Goal: Transaction & Acquisition: Purchase product/service

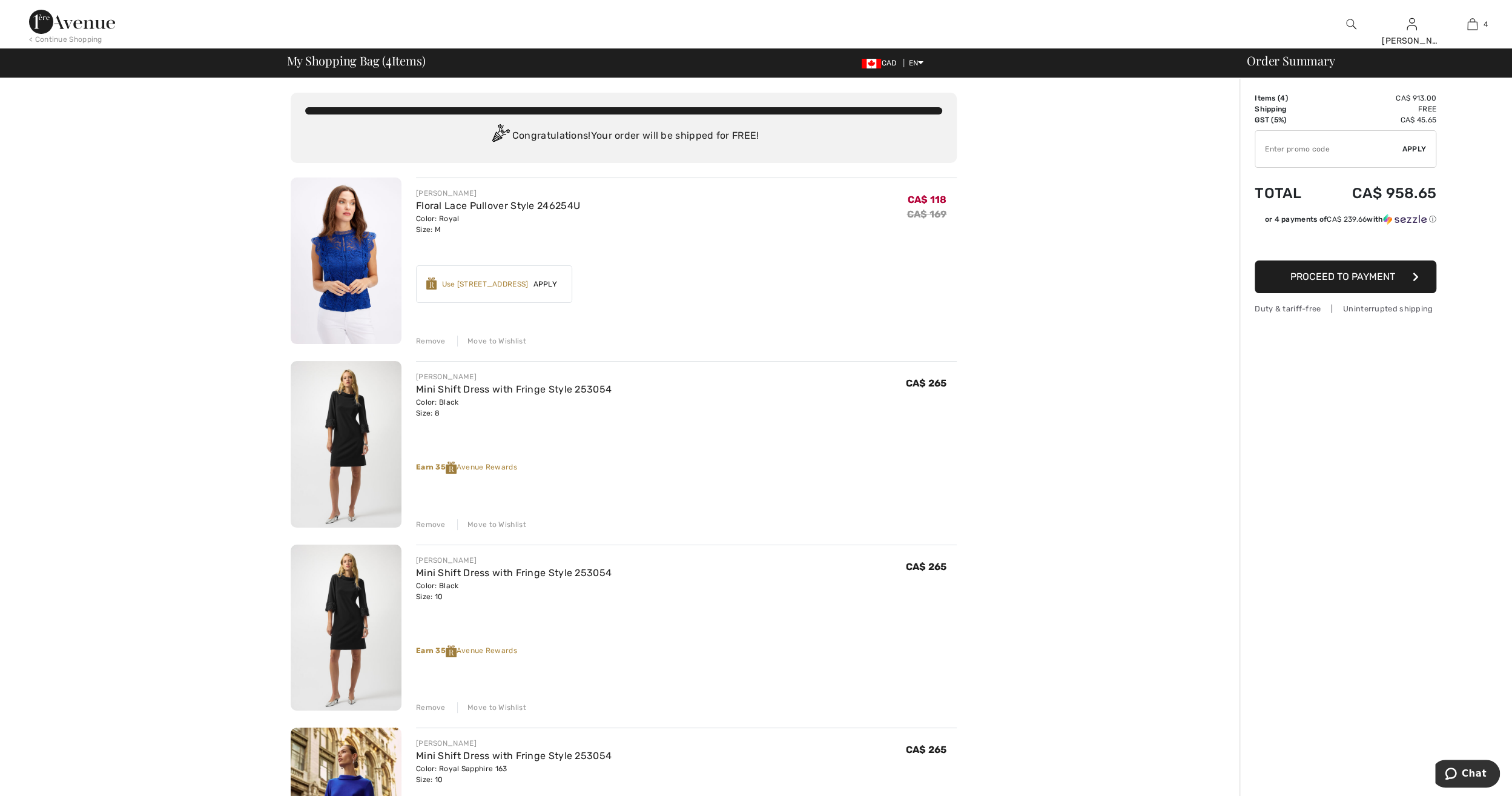
click at [424, 526] on div "Remove" at bounding box center [430, 524] width 30 height 11
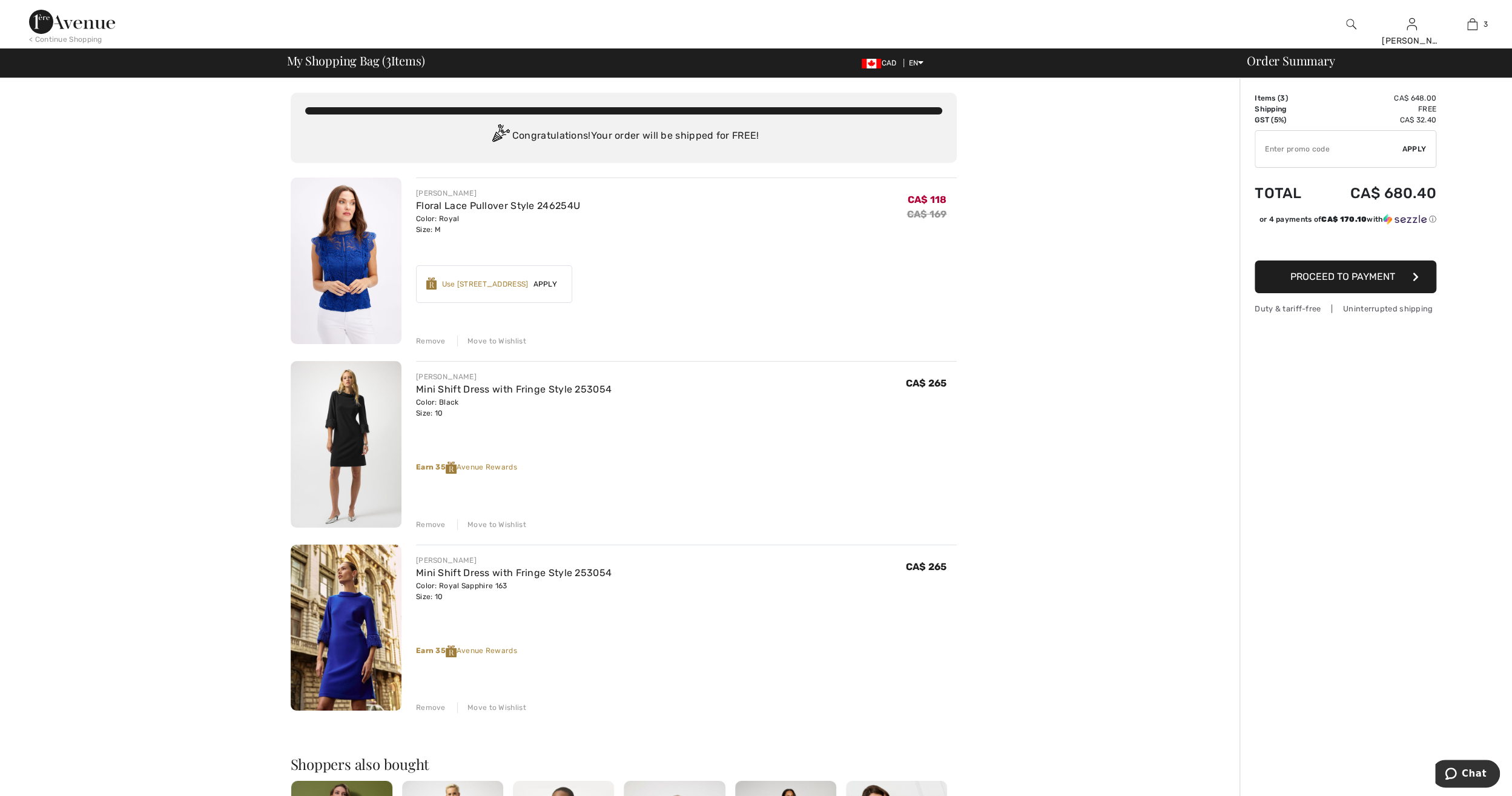
click at [424, 527] on div "Remove" at bounding box center [430, 524] width 30 height 11
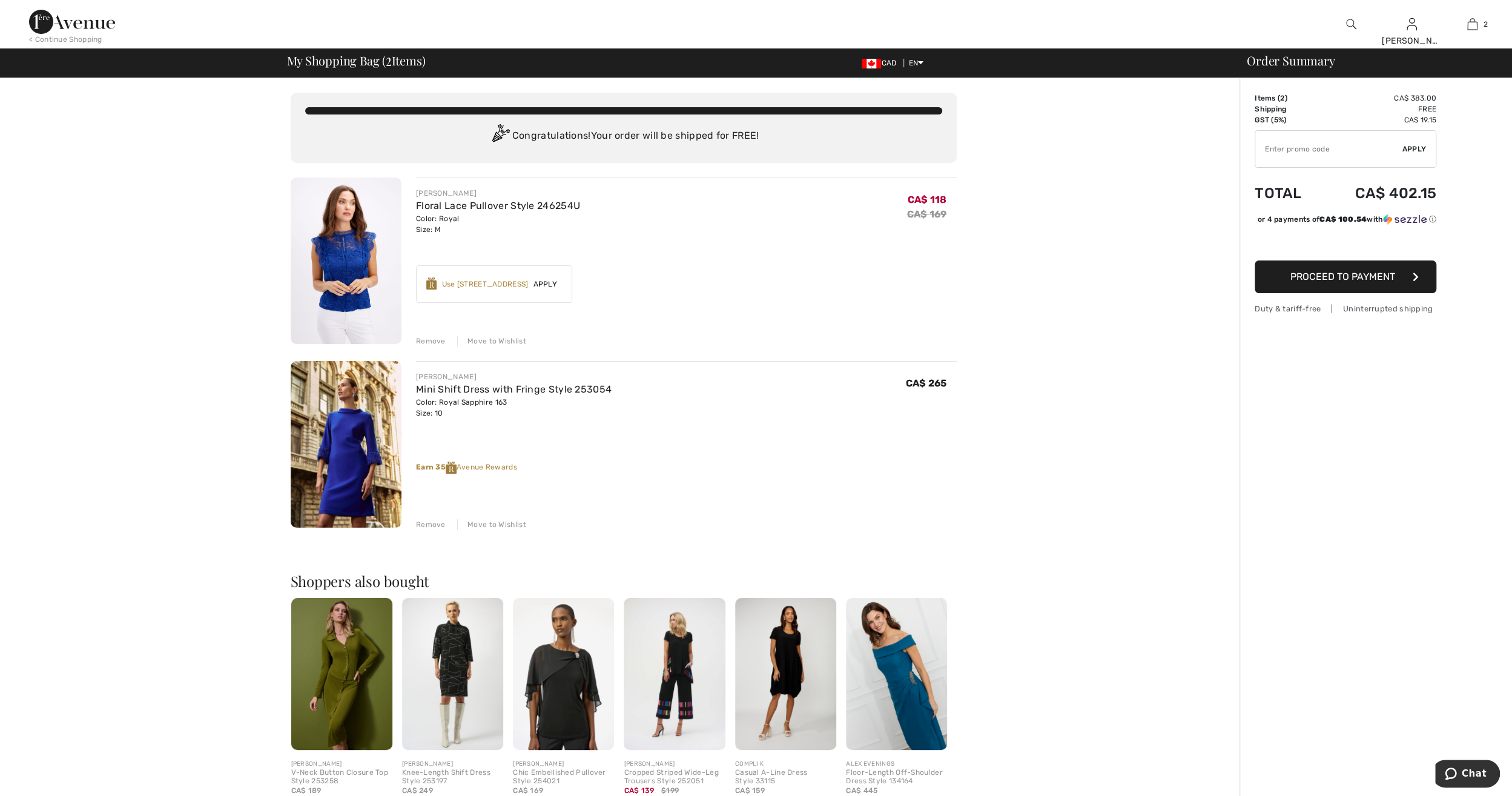
click at [515, 279] on div "Use 700 Avenue Rewards" at bounding box center [485, 284] width 87 height 11
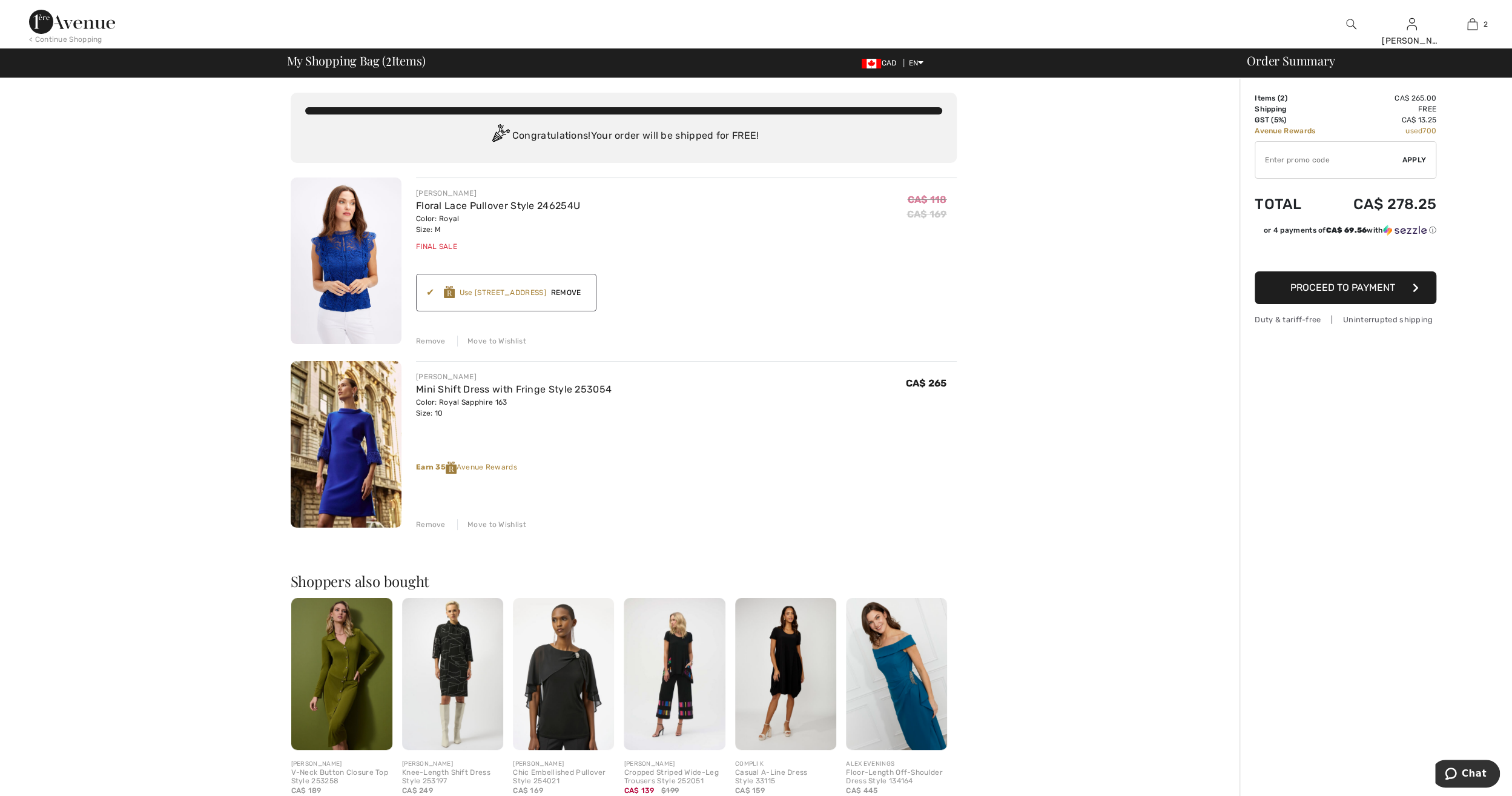
click at [1321, 287] on span "Proceed to Payment" at bounding box center [1342, 287] width 105 height 11
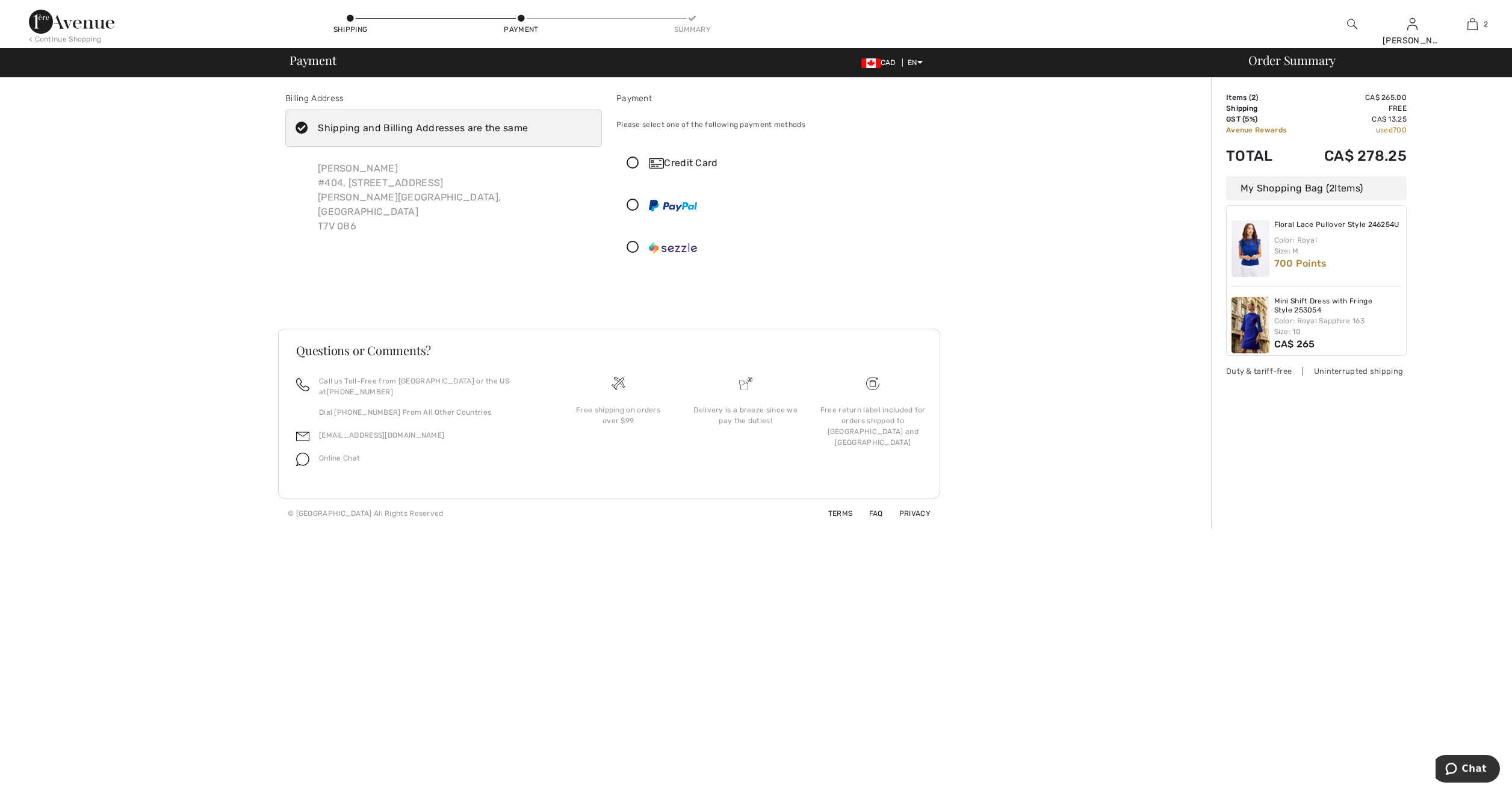
click at [351, 20] on icon at bounding box center [350, 19] width 7 height 7
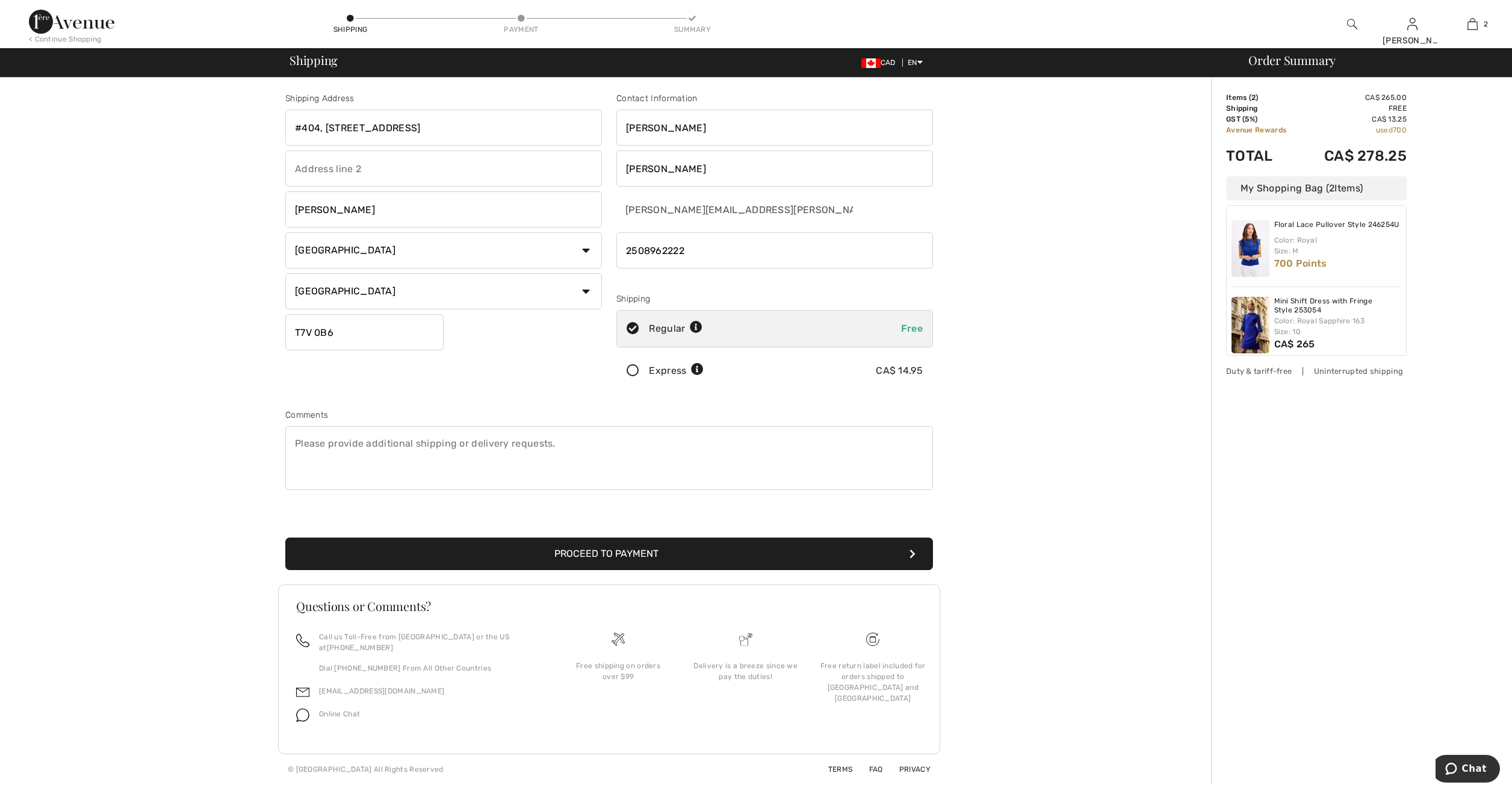
drag, startPoint x: 452, startPoint y: 129, endPoint x: 253, endPoint y: 123, distance: 199.1
click at [252, 123] on div "Shipping Address #404, 121 Tocher Avenue Hinton Country Canada United States Af…" at bounding box center [609, 431] width 1204 height 707
type input "536 - 15 Street South"
drag, startPoint x: 351, startPoint y: 202, endPoint x: 257, endPoint y: 207, distance: 94.1
click at [257, 207] on div "Shipping Address 536 - 15 Street South Hinton Country Canada United States Afgh…" at bounding box center [609, 431] width 1204 height 707
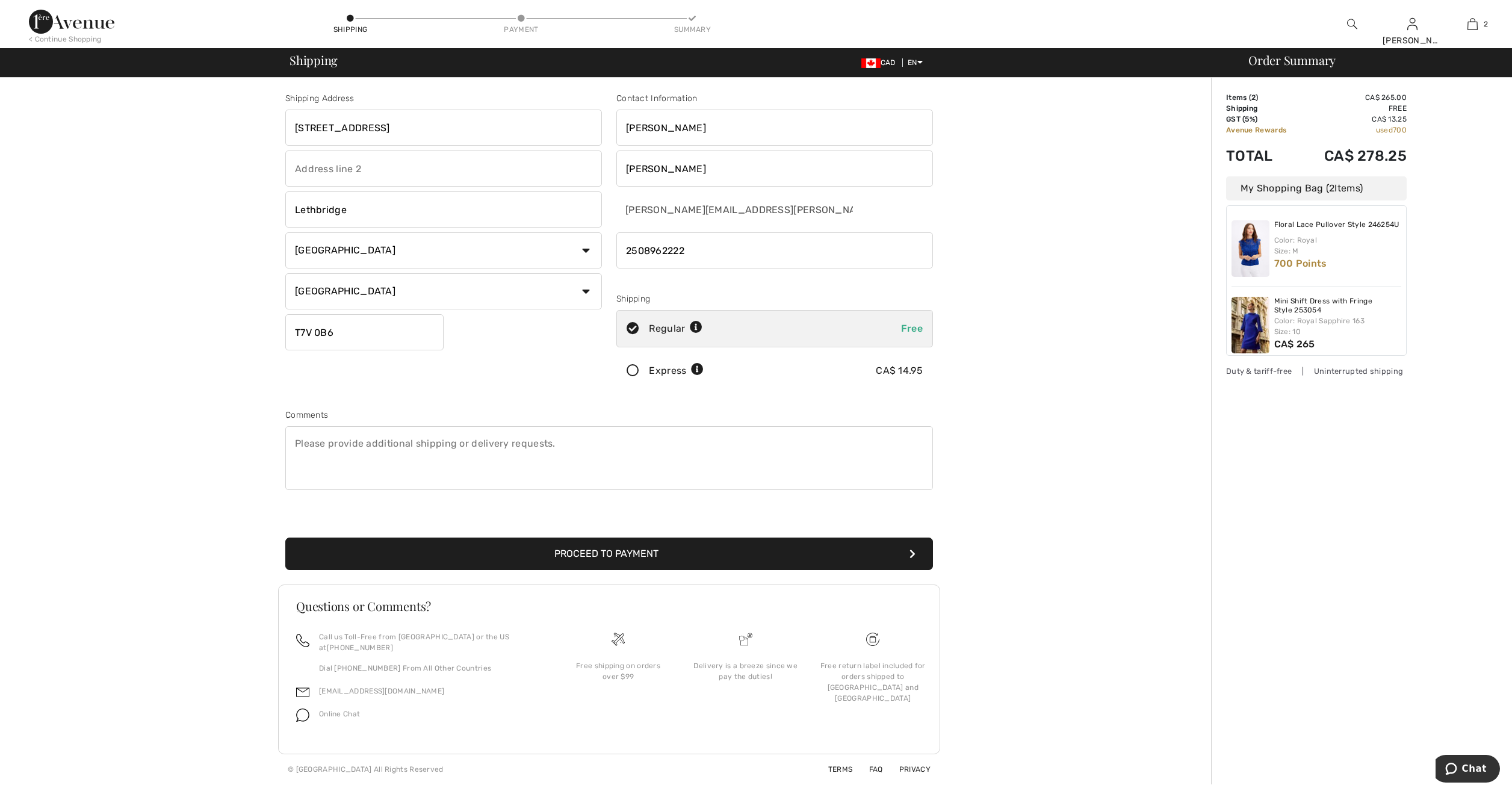
type input "Lethbridge"
type input "T"
type input "T1J2Z7"
type input "George"
type input "Kollias"
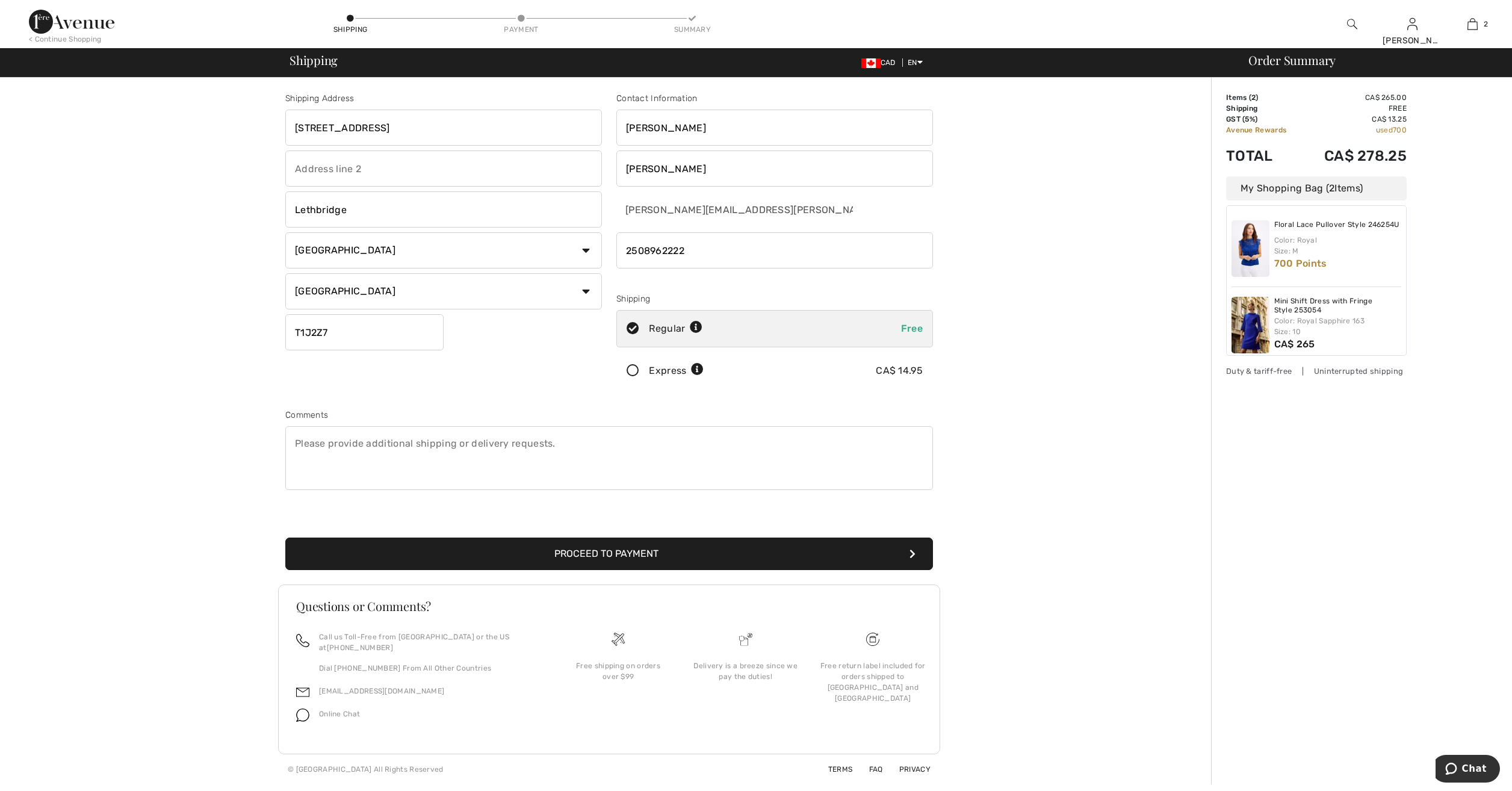
click at [632, 372] on icon at bounding box center [632, 371] width 32 height 12
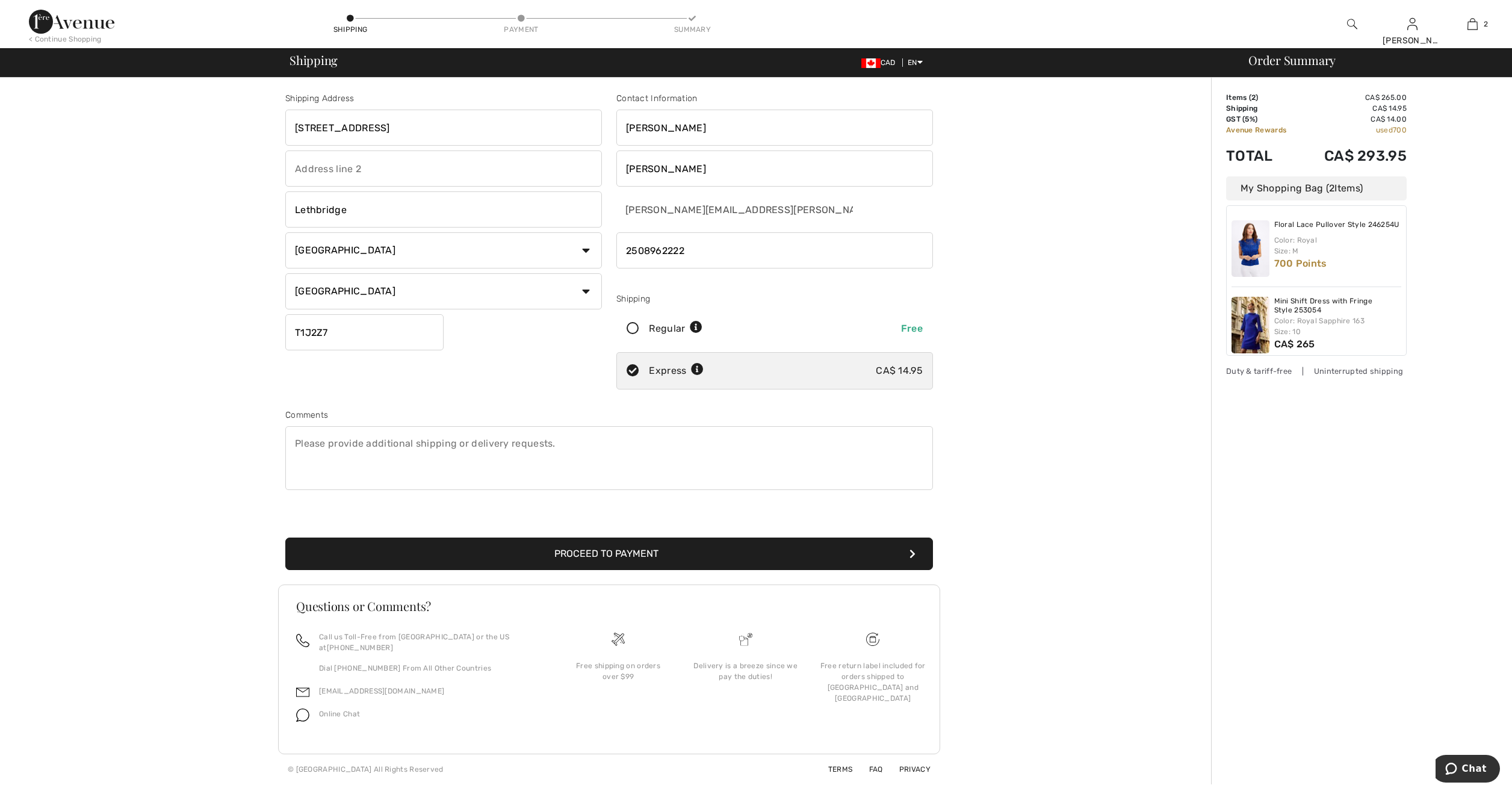
click at [751, 553] on button "Proceed to Payment" at bounding box center [609, 554] width 647 height 32
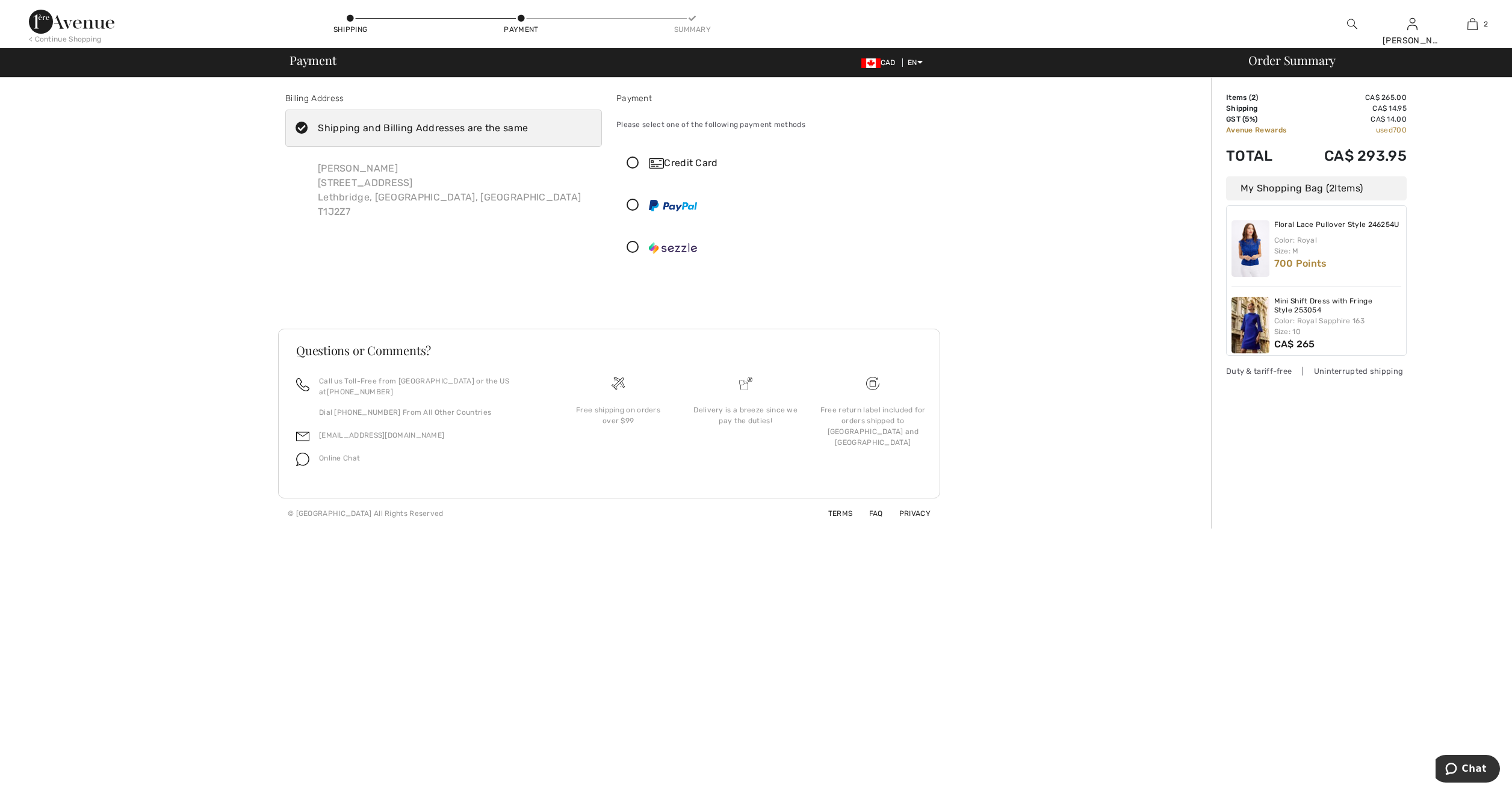
click at [306, 129] on icon at bounding box center [302, 129] width 32 height 12
click at [528, 129] on input "Shipping and Billing Addresses are the same" at bounding box center [532, 128] width 8 height 36
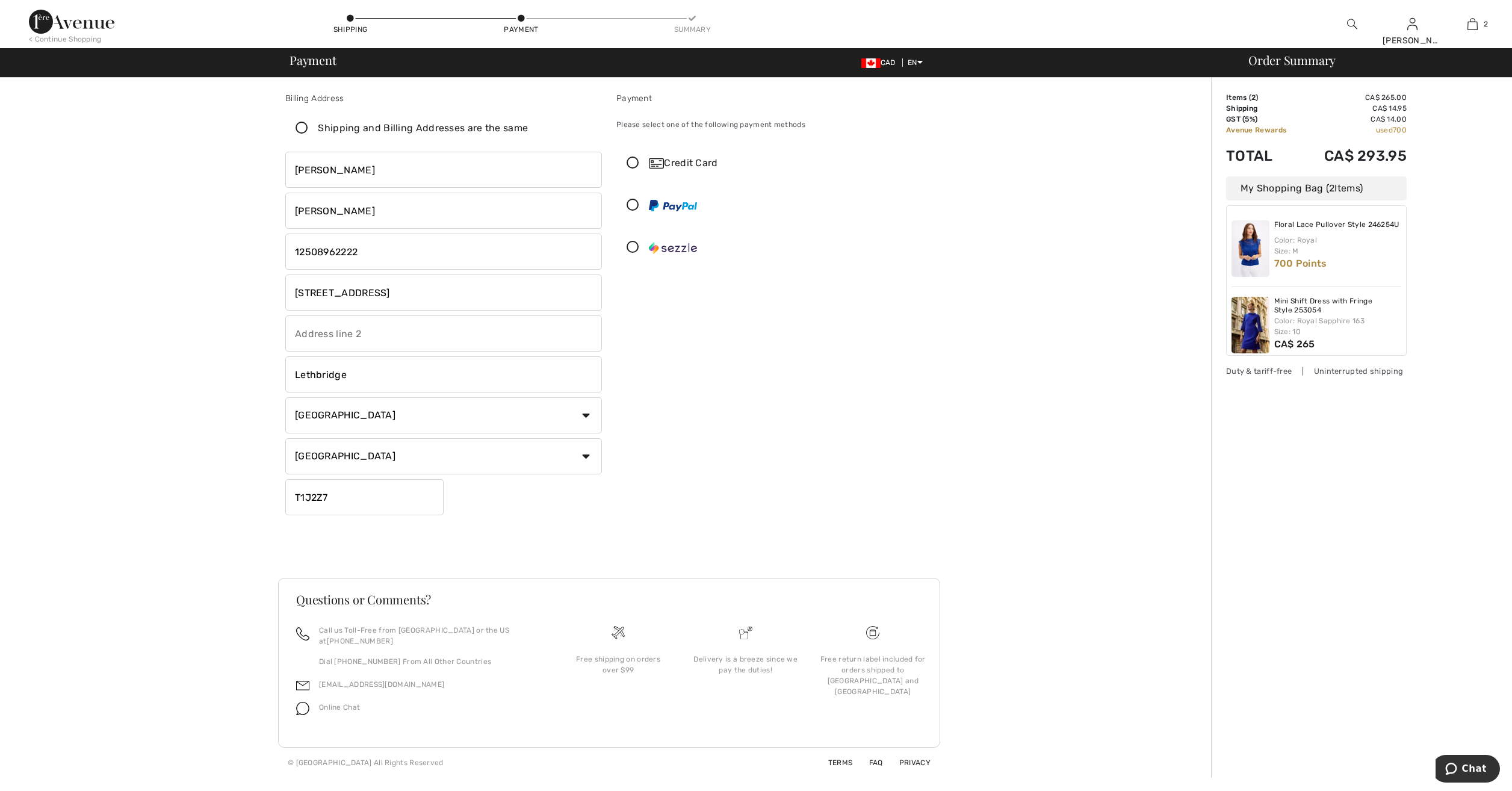
checkbox input "false"
drag, startPoint x: 318, startPoint y: 166, endPoint x: 238, endPoint y: 160, distance: 80.2
click at [238, 160] on div "Billing Address Shipping and Billing Addresses are the same George Kollias 536-…" at bounding box center [609, 427] width 1204 height 700
type input "[PERSON_NAME]"
type input "Willms"
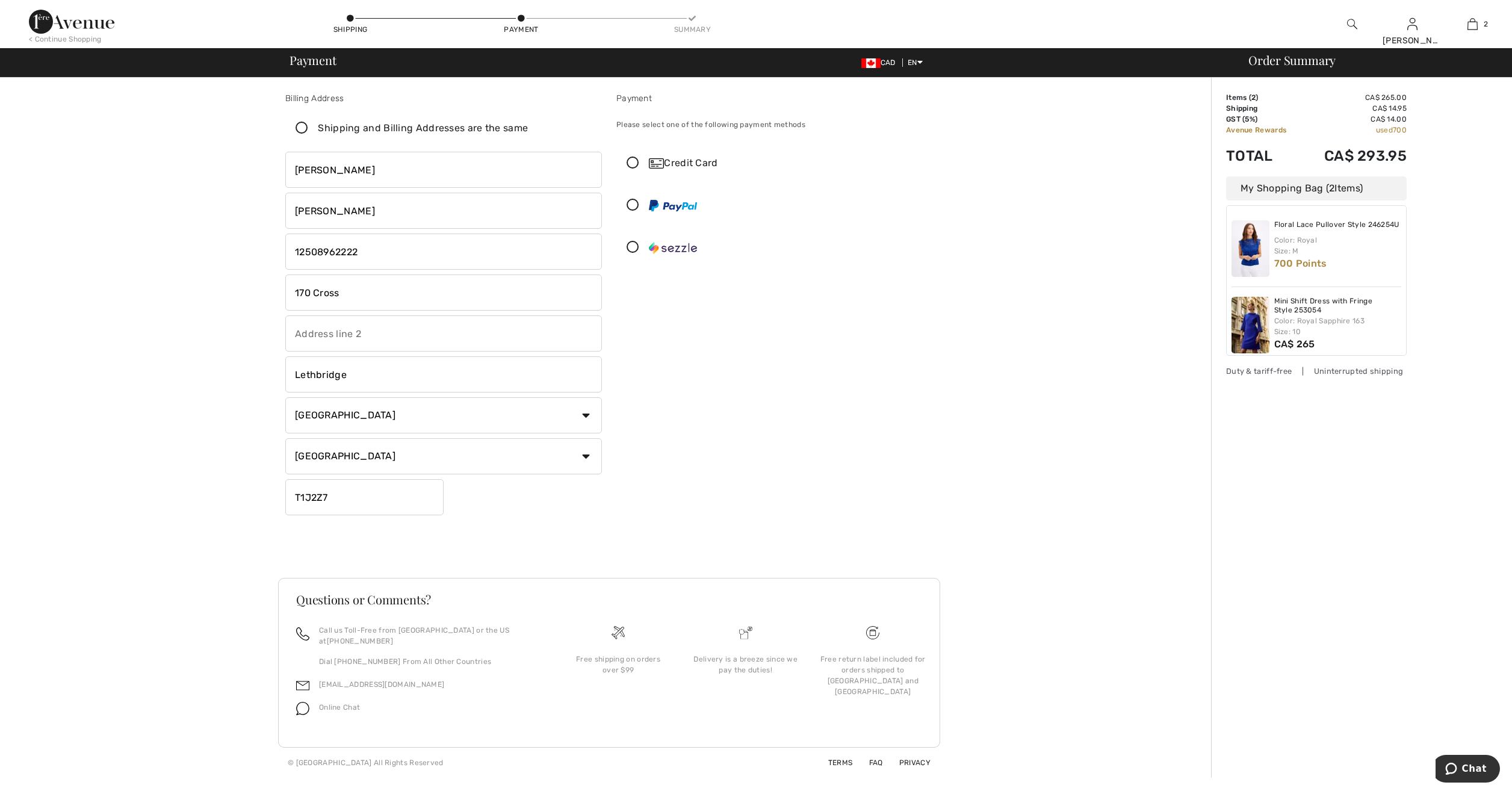
type input "170 Crossbow Place"
click at [355, 335] on input "Unit" at bounding box center [443, 333] width 317 height 36
type input "Unit 115"
type input "T1W3H4"
click at [630, 164] on icon at bounding box center [632, 164] width 32 height 12
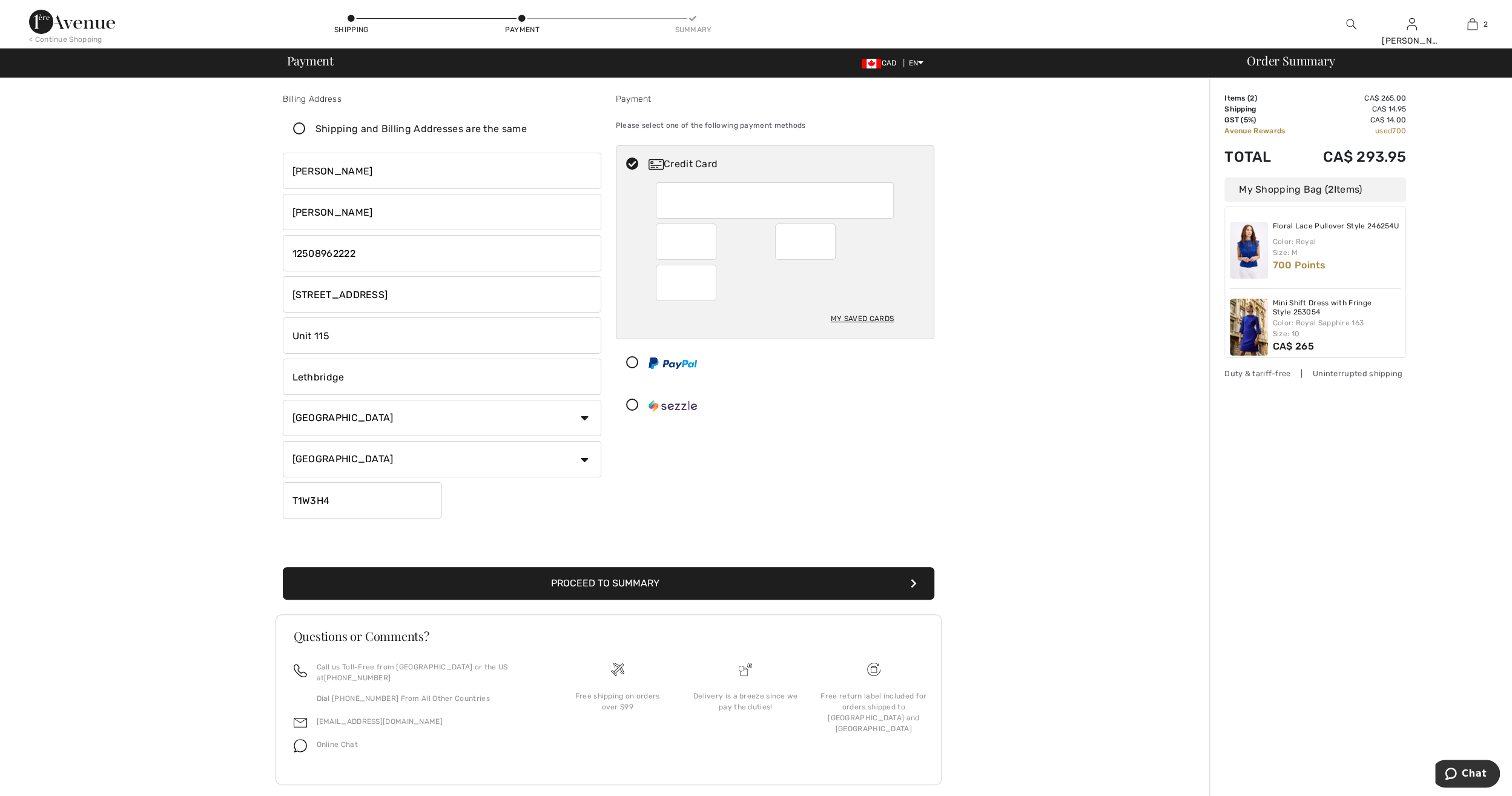
click at [1046, 374] on div "Billing Address Shipping and Billing Addresses are the same George Kollias 536-…" at bounding box center [608, 446] width 1202 height 737
drag, startPoint x: 379, startPoint y: 381, endPoint x: 262, endPoint y: 376, distance: 117.1
click at [262, 376] on div "Billing Address Shipping and Billing Addresses are the same George Kollias 536-…" at bounding box center [608, 446] width 1202 height 737
type input "Canmore"
click at [627, 582] on button "Proceed to Summary" at bounding box center [608, 583] width 651 height 33
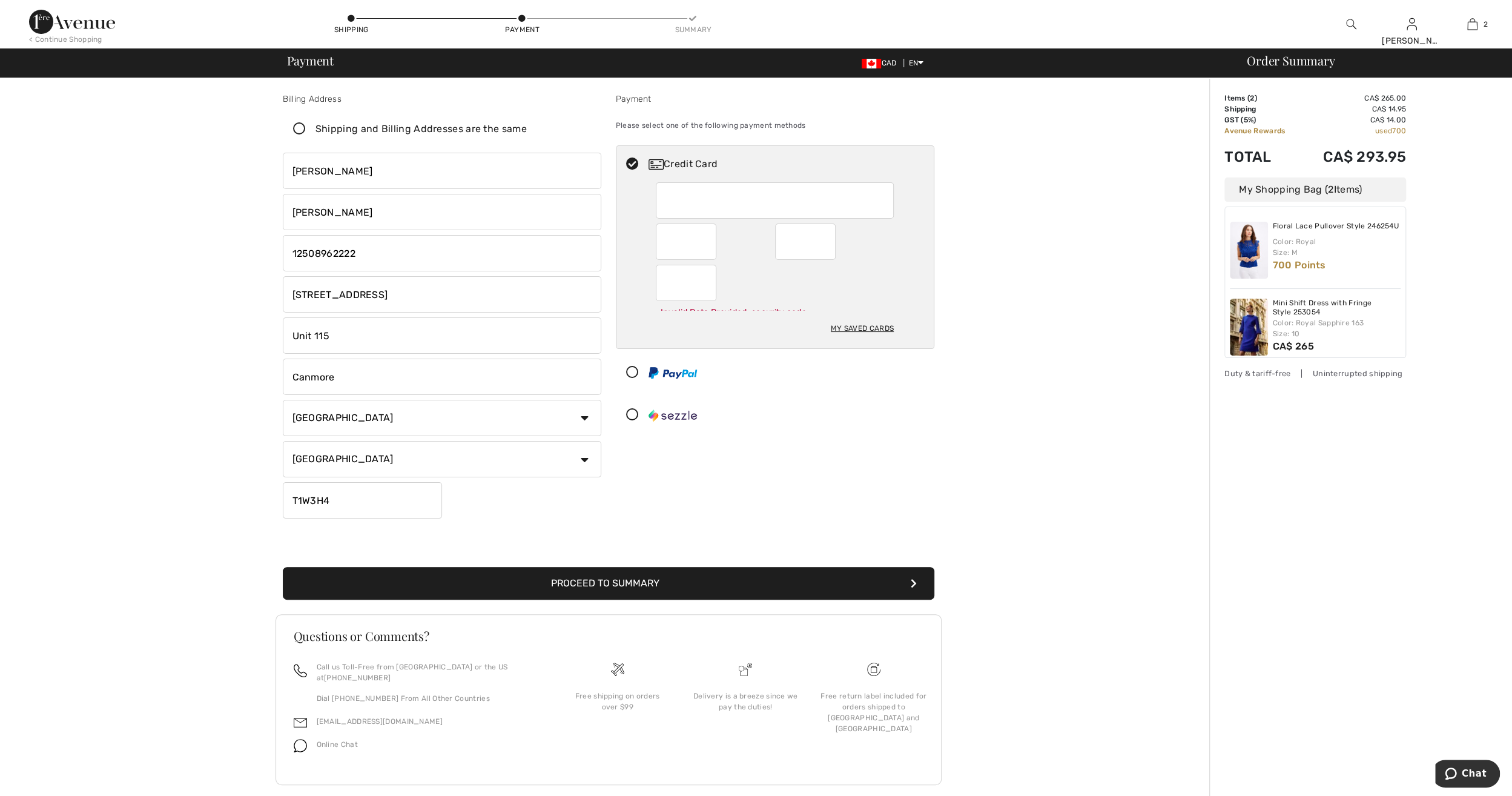
scroll to position [8, 0]
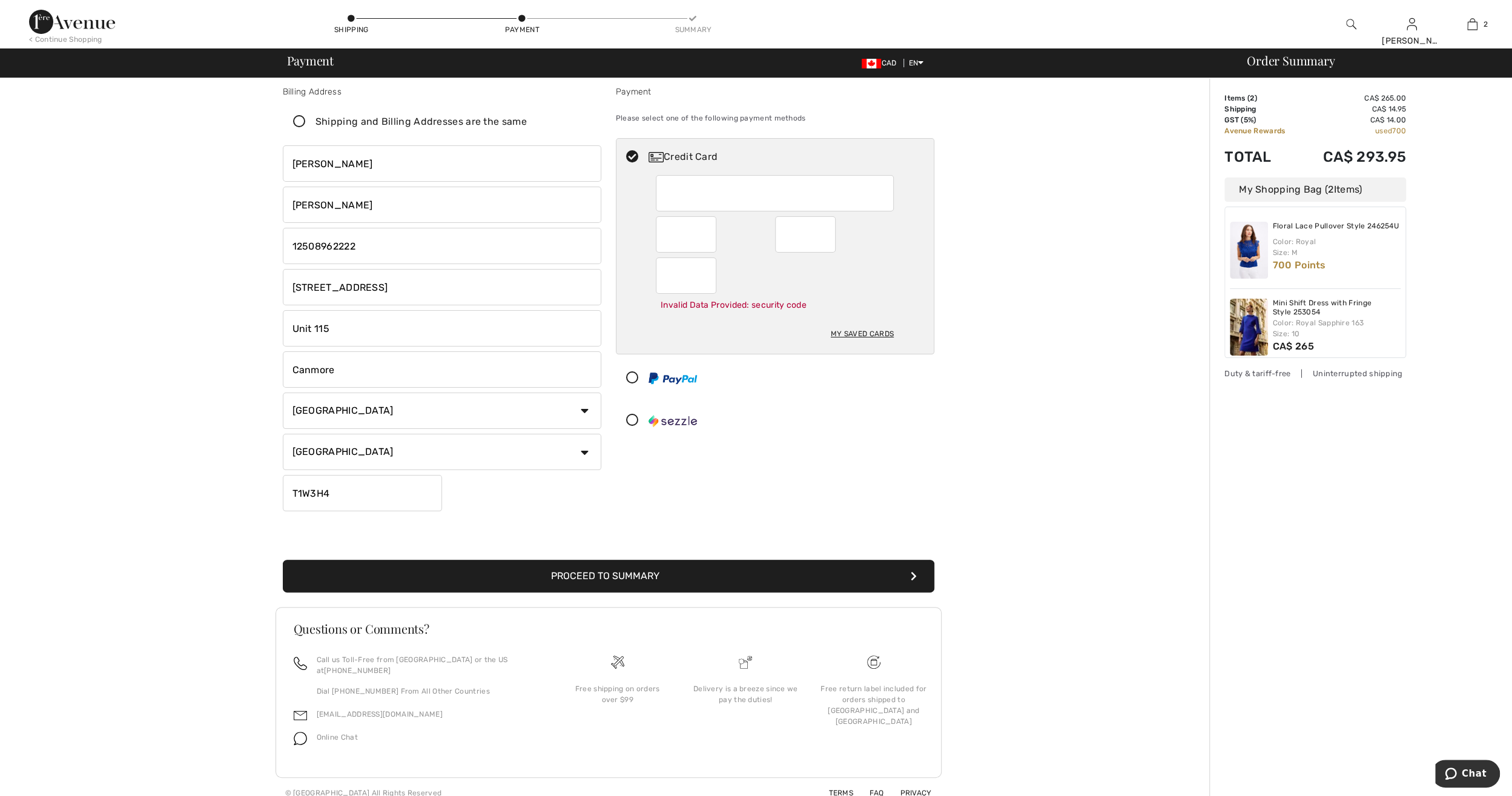
click at [600, 571] on button "Proceed to Summary" at bounding box center [608, 576] width 651 height 33
click at [754, 571] on button "Proceed to Summary" at bounding box center [608, 576] width 651 height 33
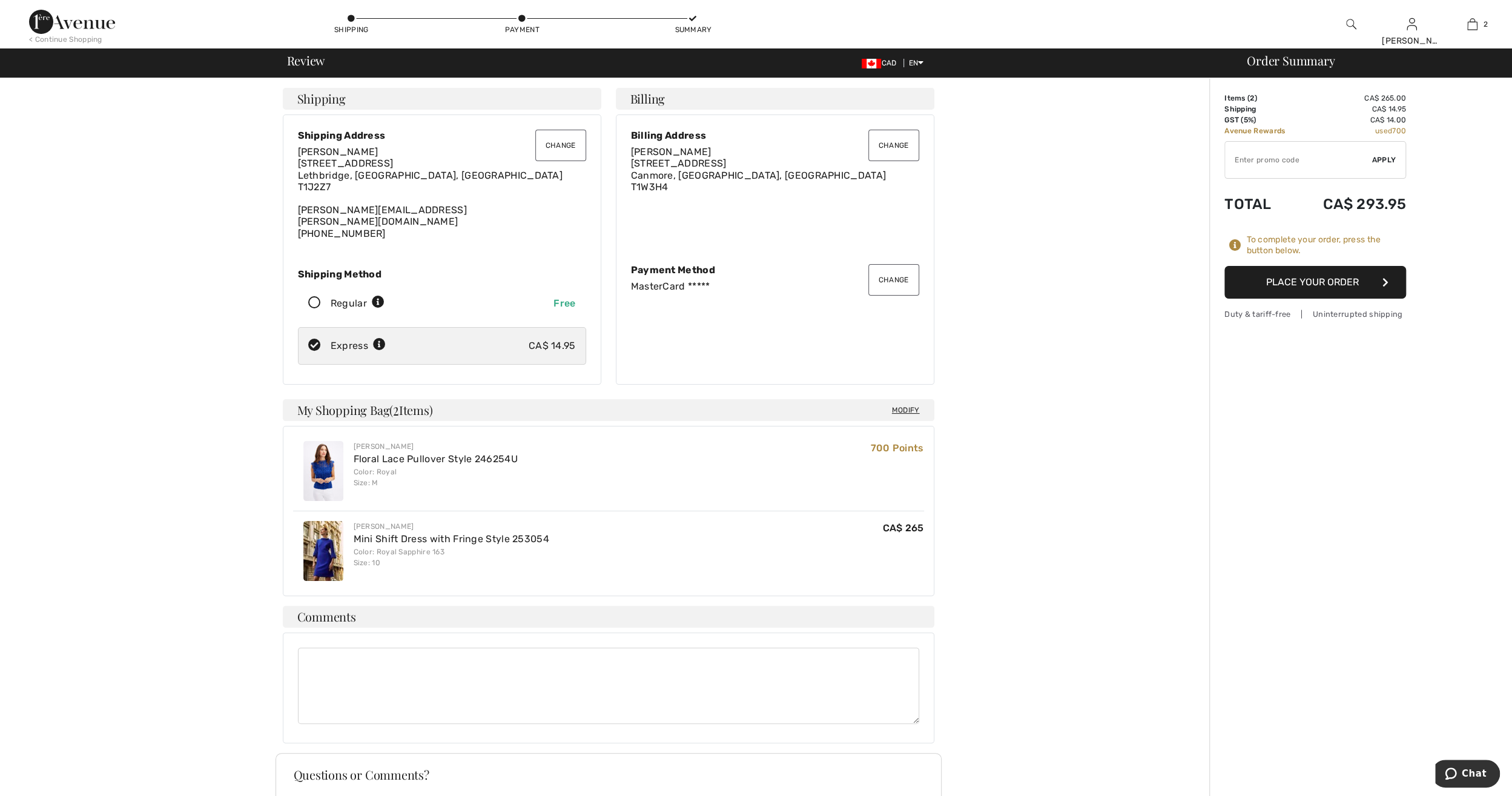
click at [1306, 286] on button "Place Your Order" at bounding box center [1315, 282] width 181 height 33
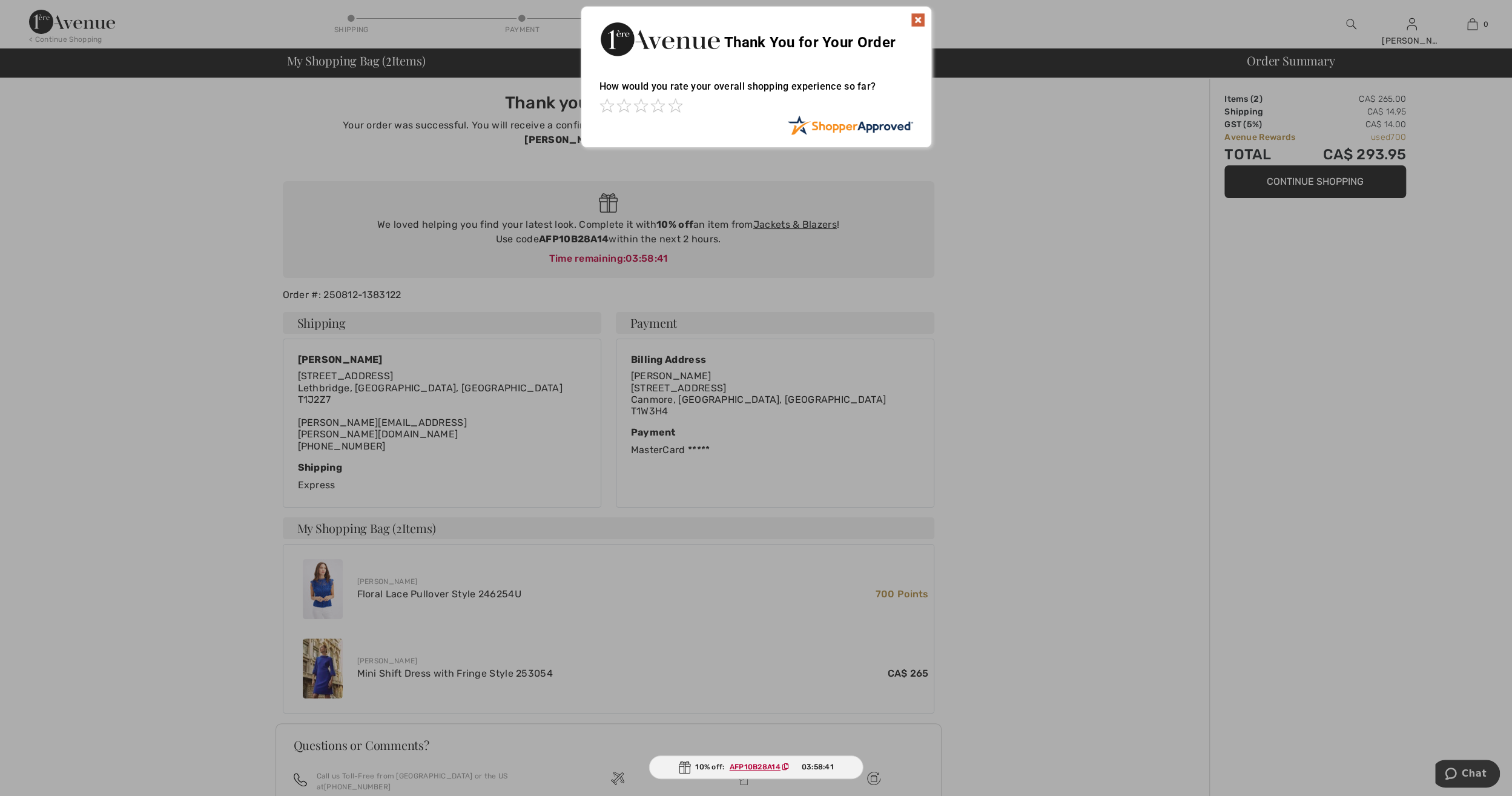
click at [917, 21] on img at bounding box center [917, 19] width 14 height 14
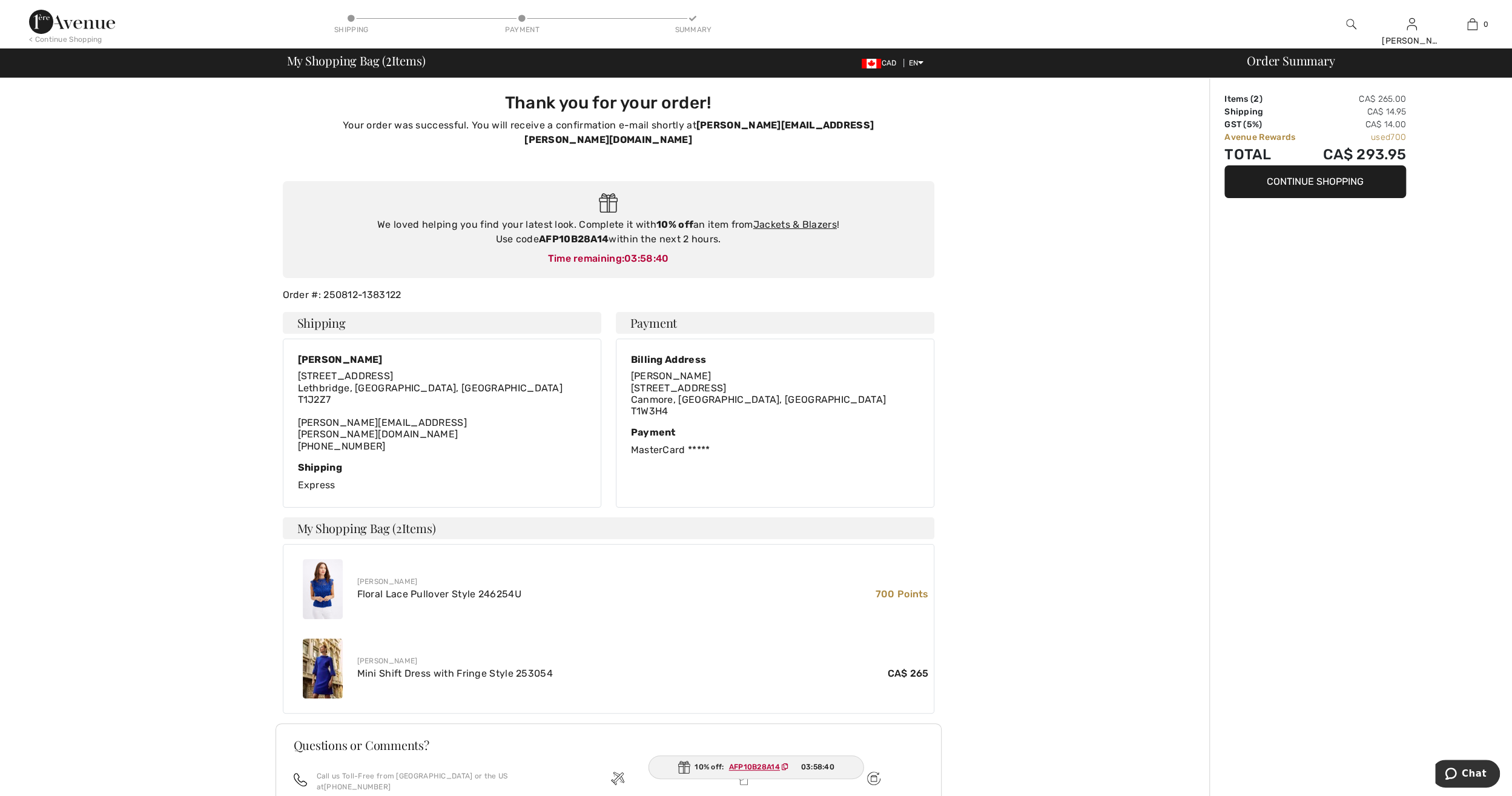
click at [1321, 185] on button "Continue Shopping" at bounding box center [1315, 182] width 181 height 33
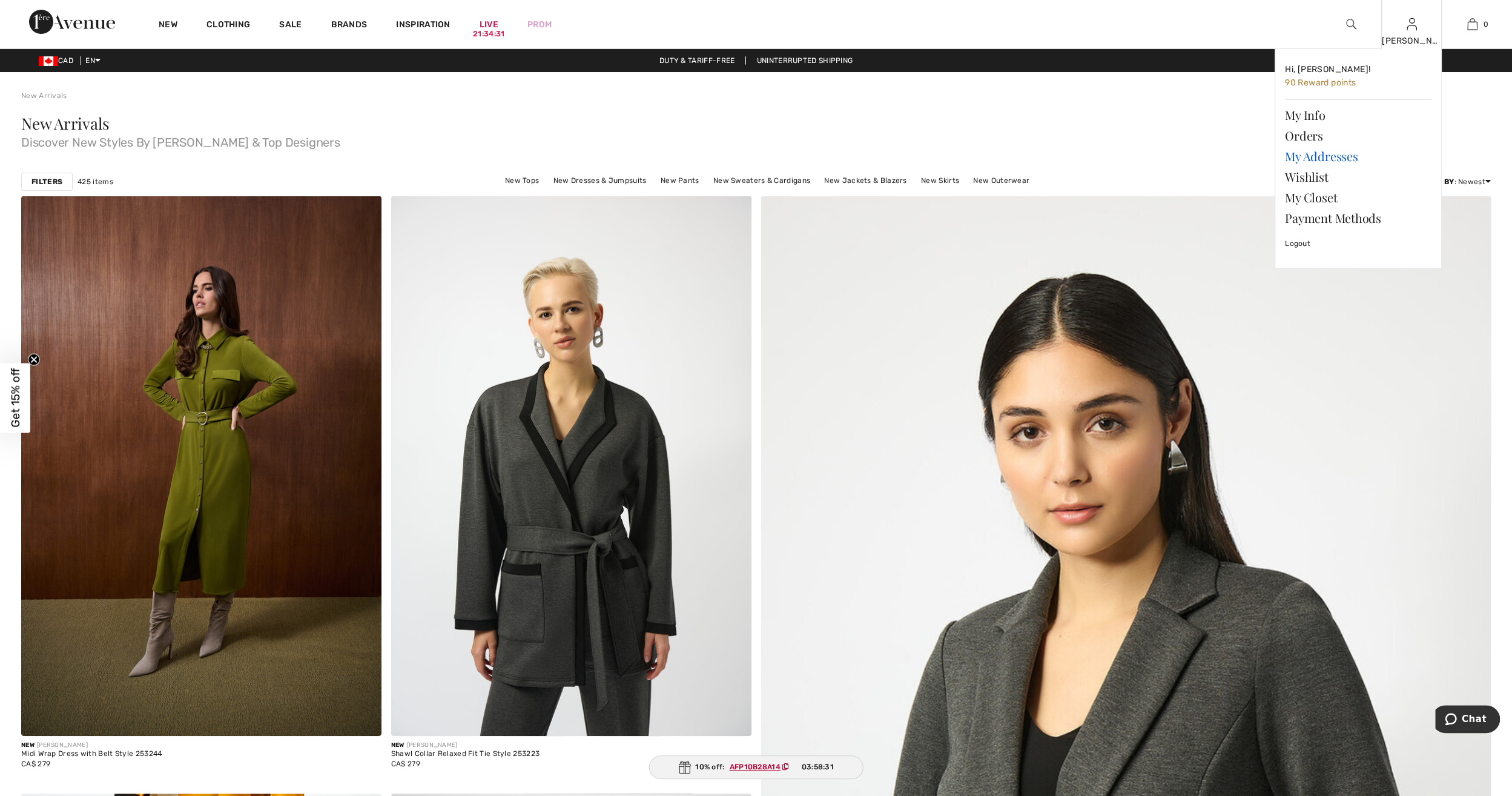
click at [1326, 156] on link "My Addresses" at bounding box center [1358, 156] width 146 height 21
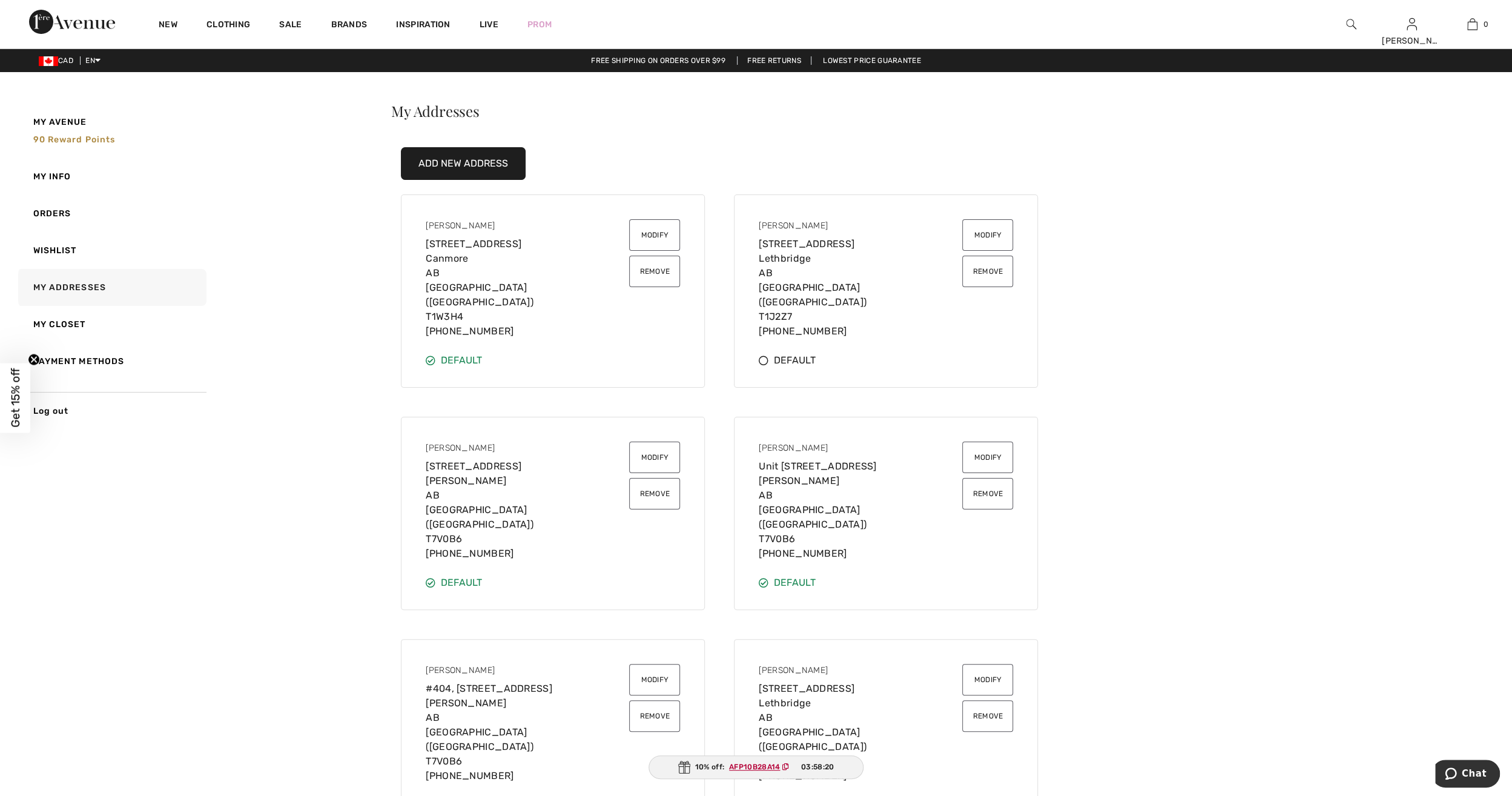
click at [651, 701] on button "Remove" at bounding box center [654, 716] width 51 height 31
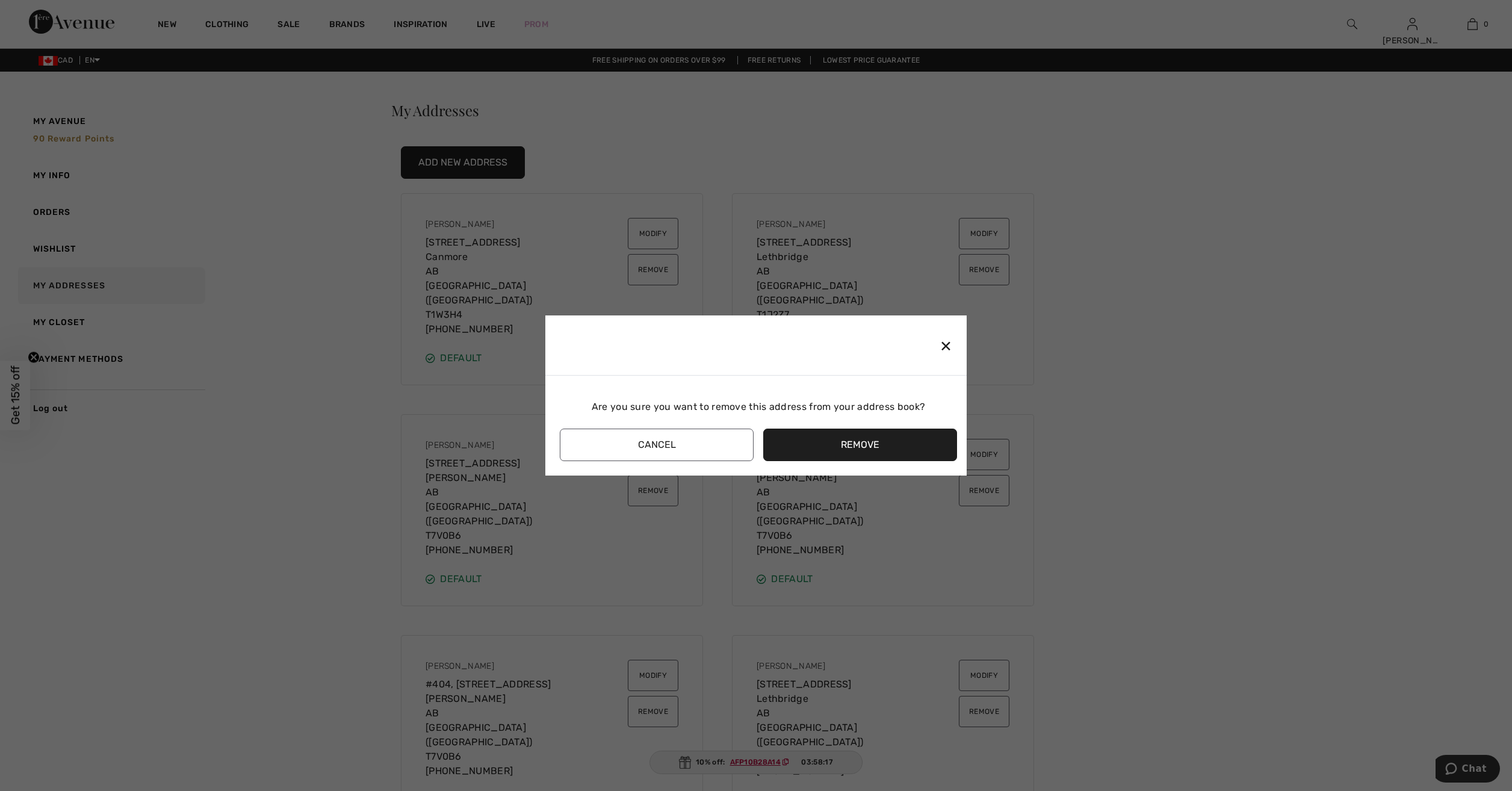
click at [873, 442] on button "Remove" at bounding box center [860, 445] width 194 height 32
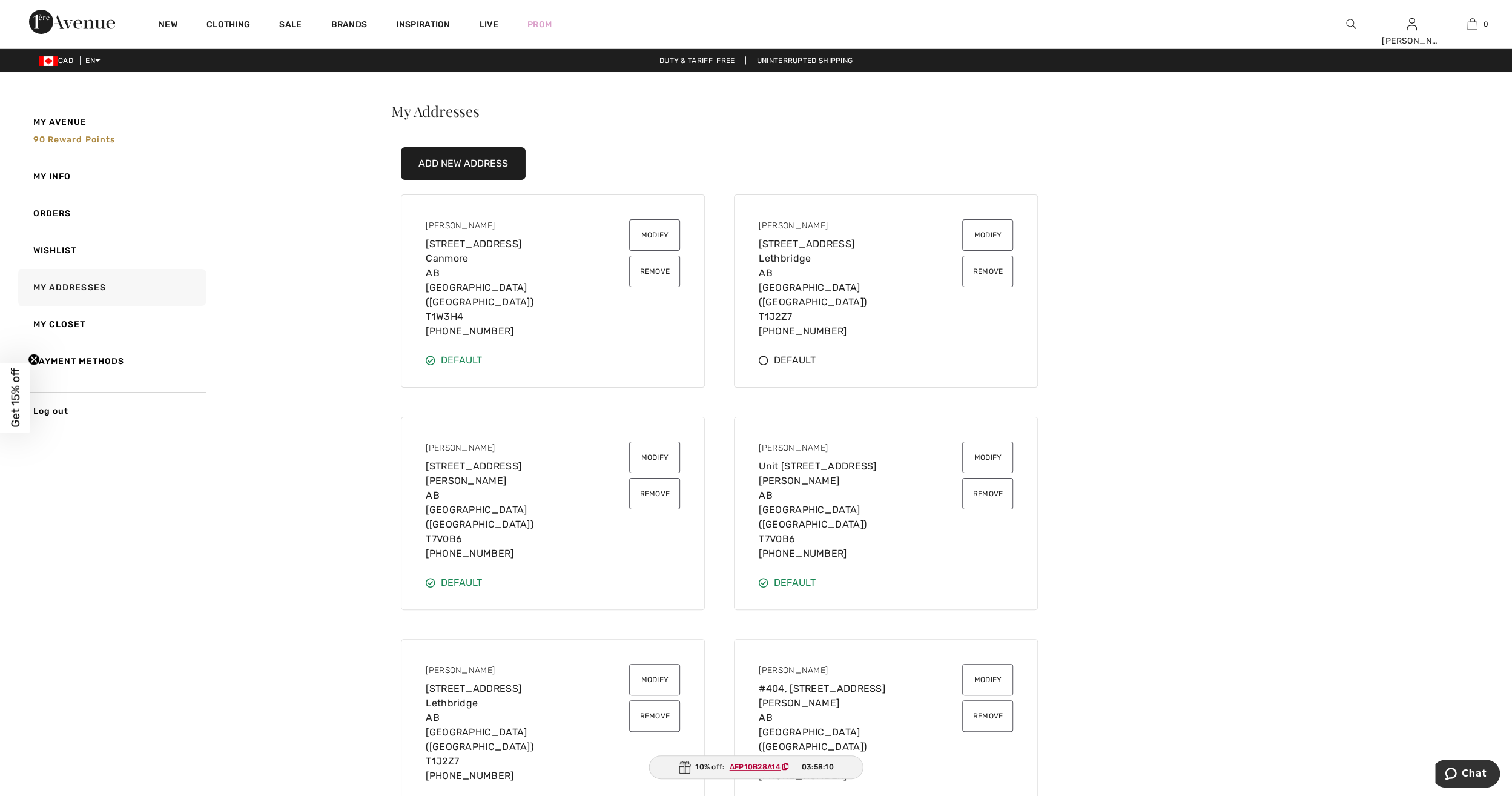
click at [657, 478] on button "Remove" at bounding box center [654, 494] width 51 height 31
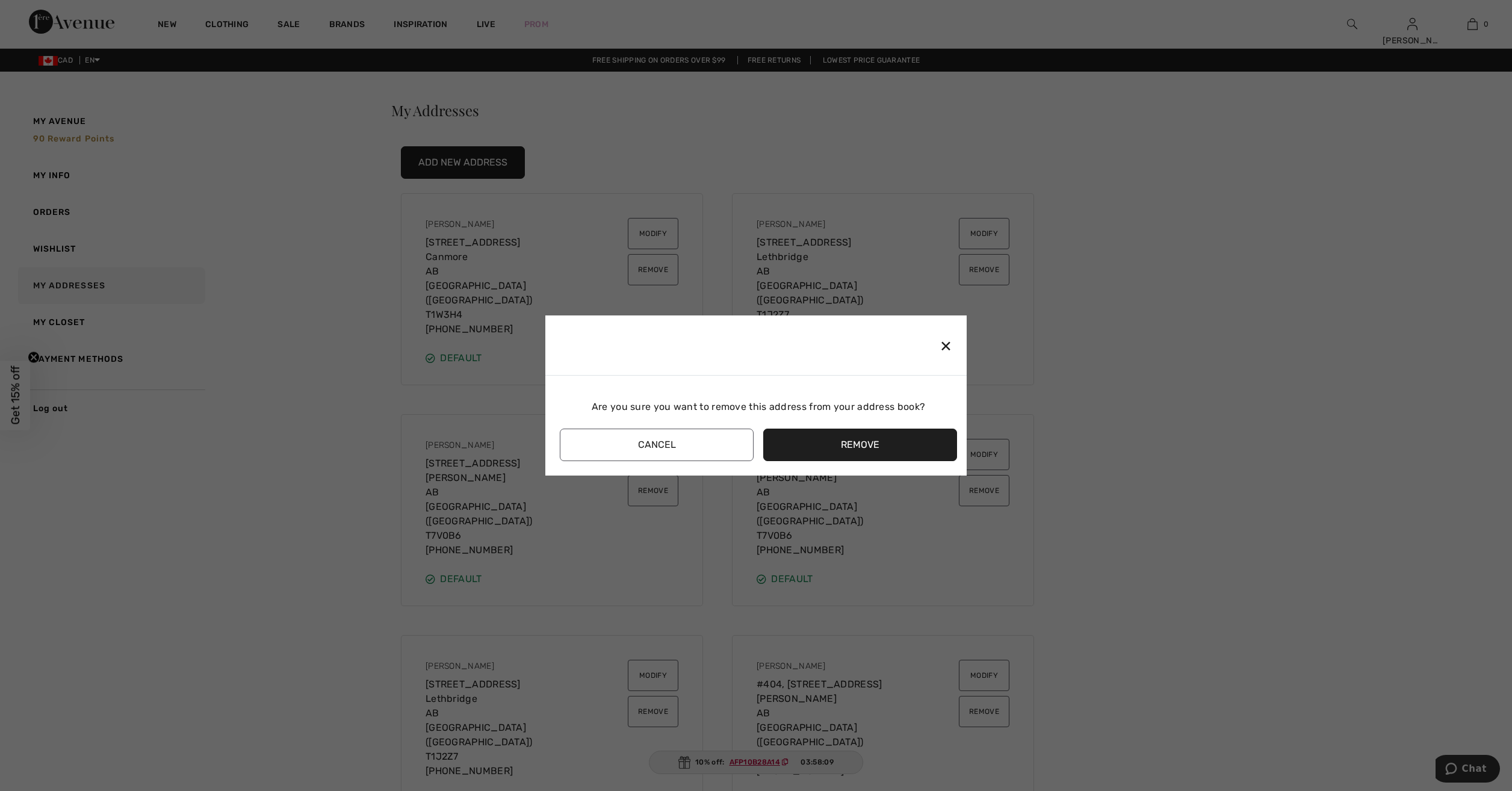
click at [846, 447] on button "Remove" at bounding box center [860, 445] width 194 height 32
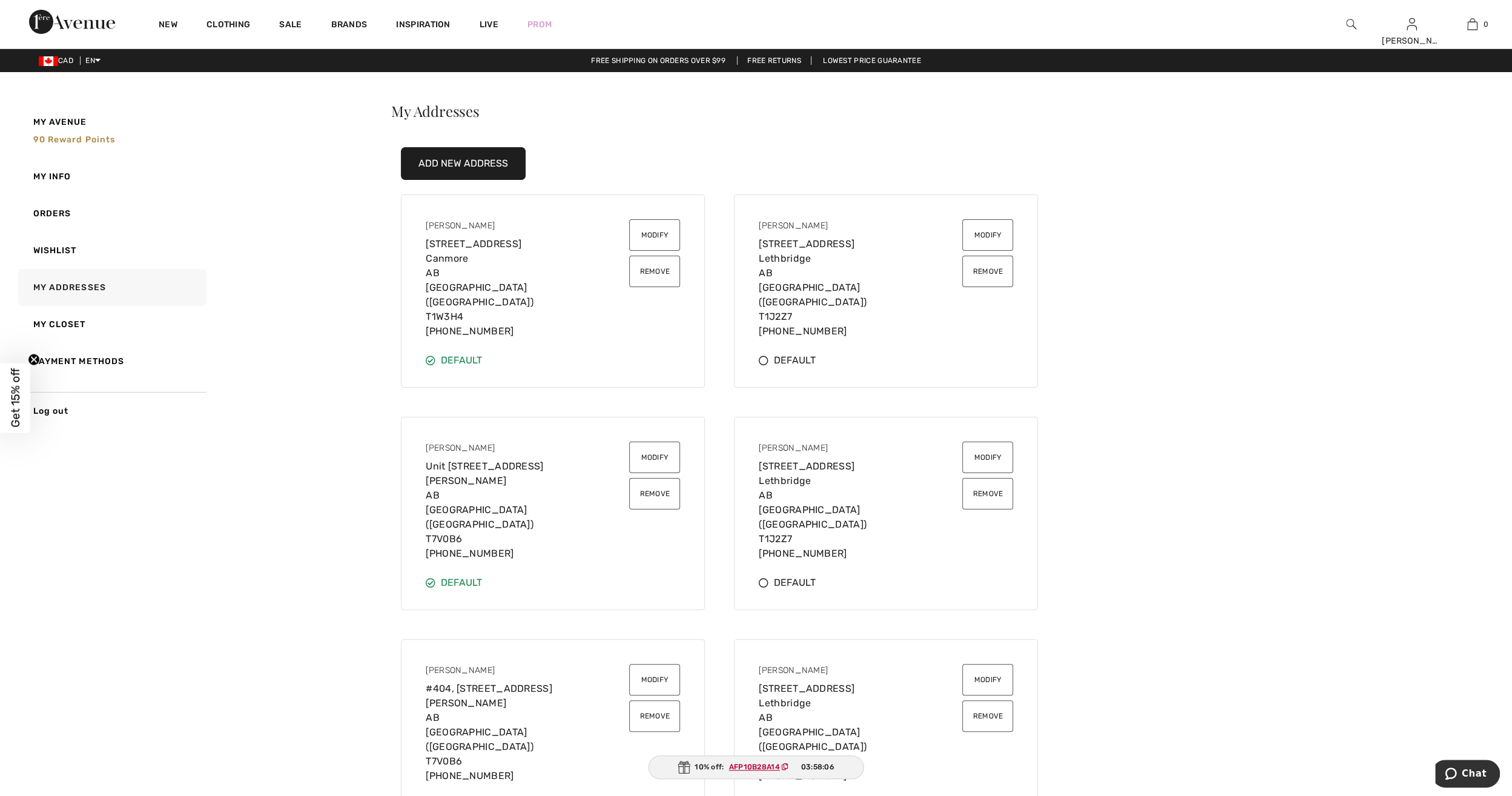
click at [667, 480] on button "Remove" at bounding box center [654, 494] width 51 height 31
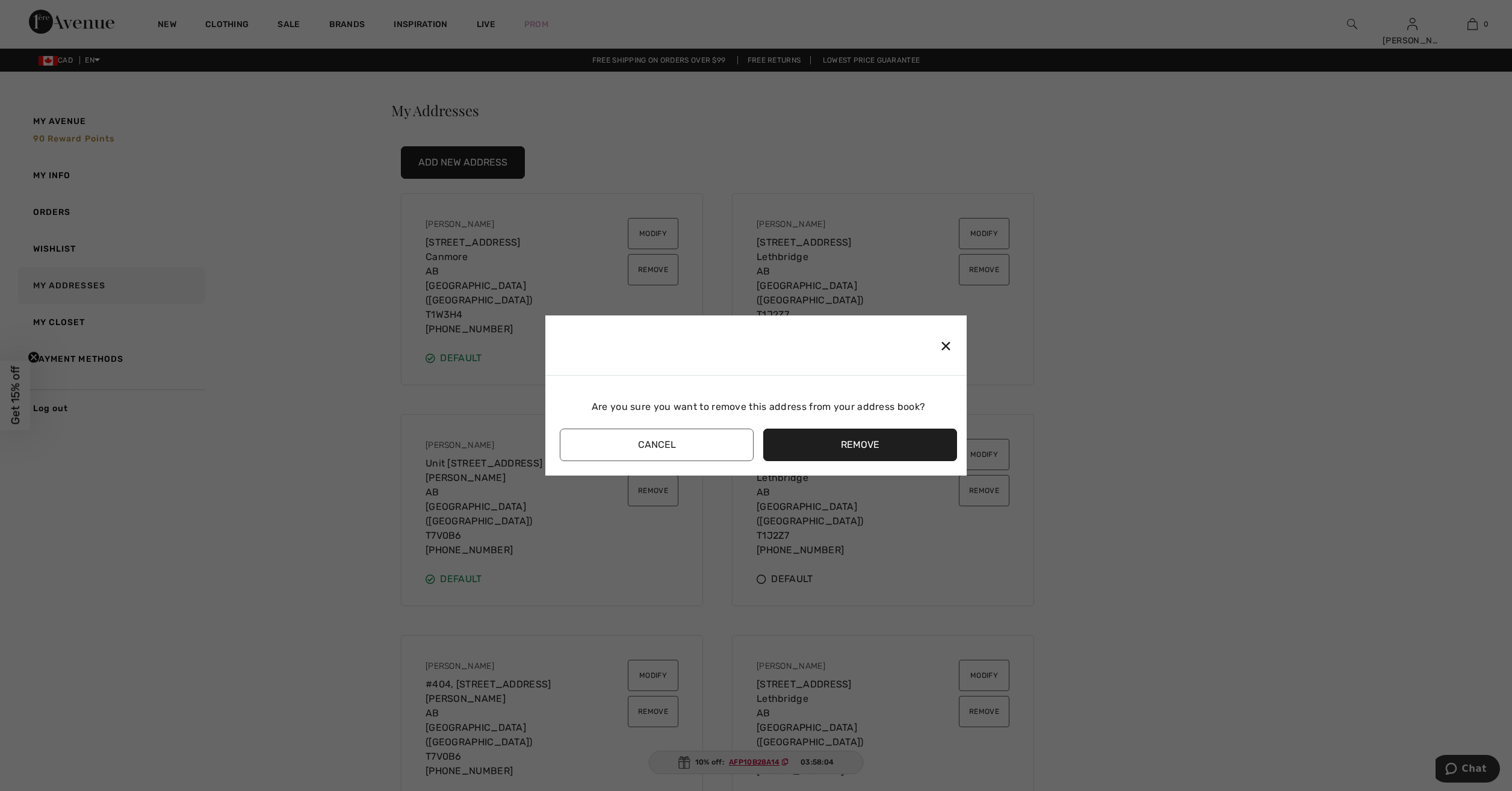
click at [853, 446] on button "Remove" at bounding box center [860, 445] width 194 height 32
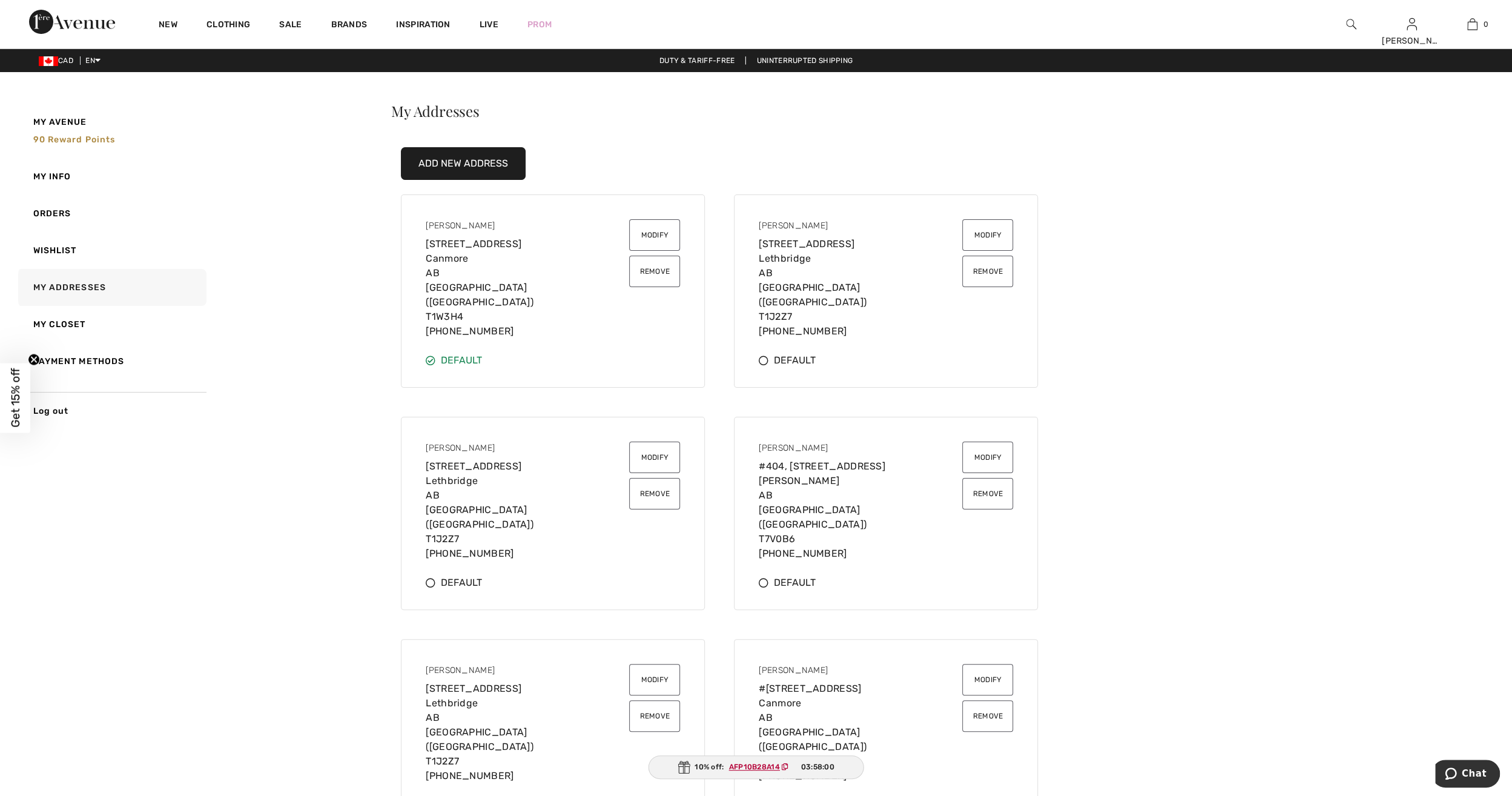
click at [988, 482] on button "Remove" at bounding box center [987, 494] width 51 height 31
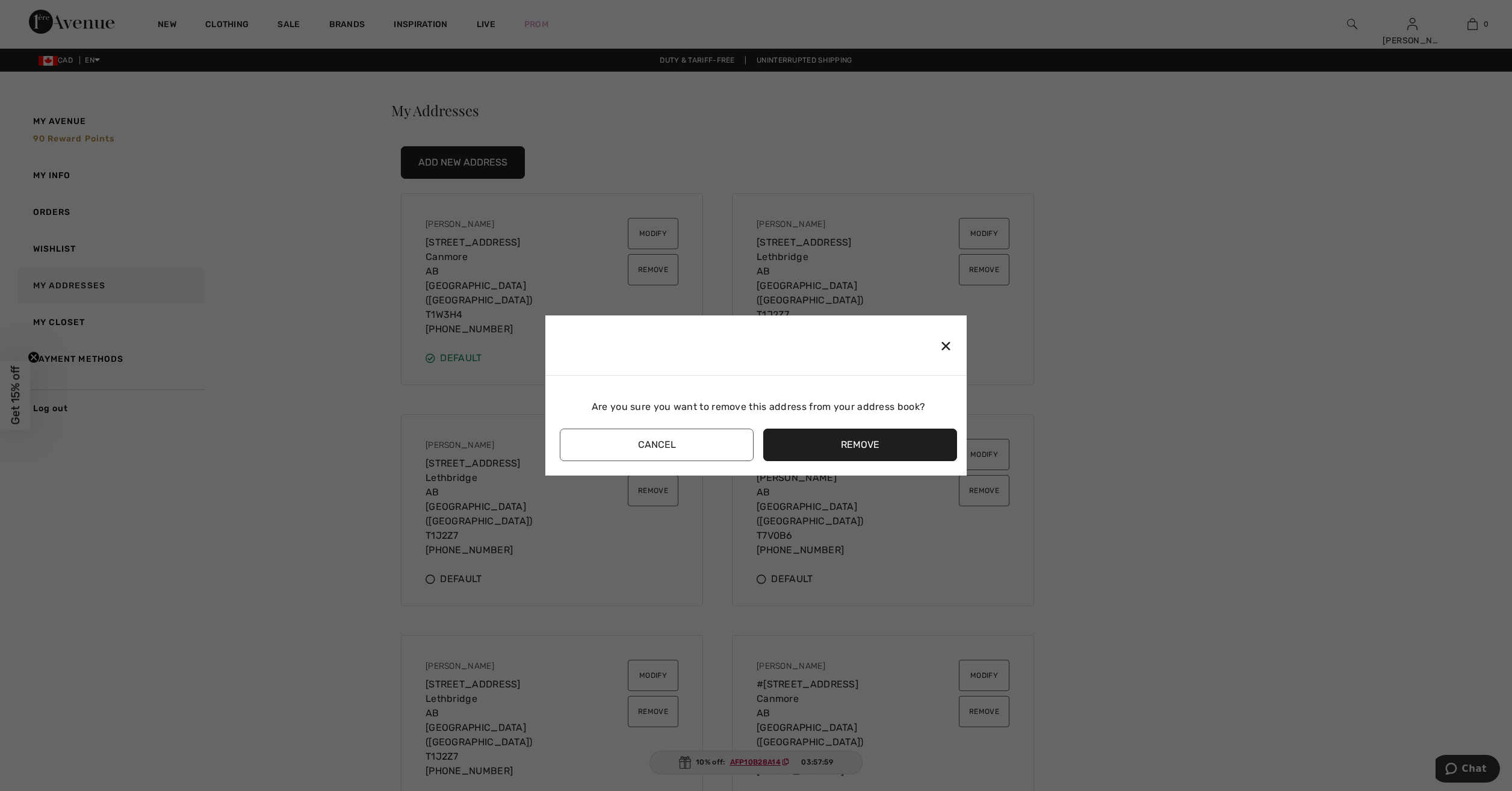
click at [833, 442] on button "Remove" at bounding box center [860, 445] width 194 height 32
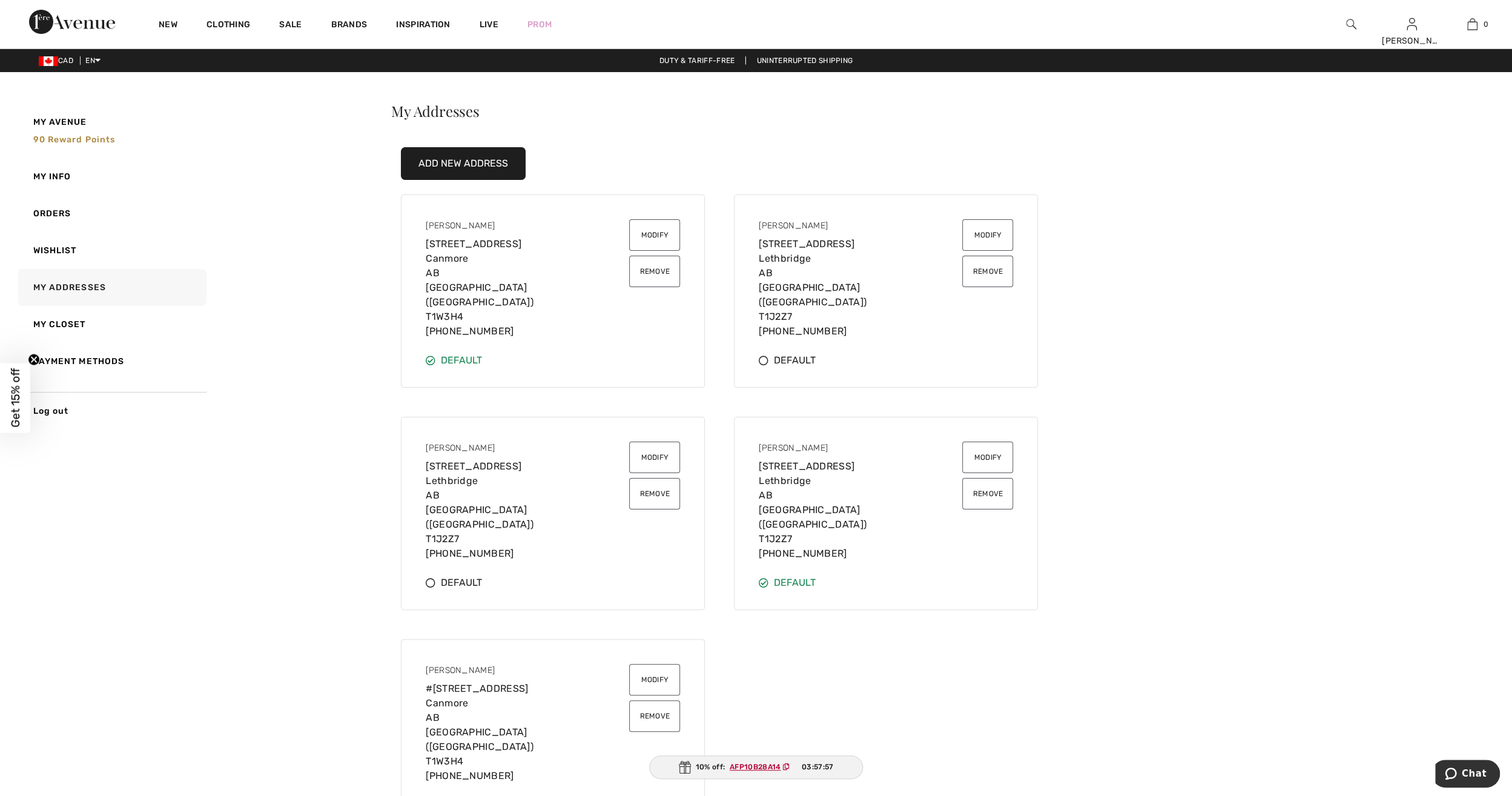
click at [650, 701] on button "Remove" at bounding box center [654, 716] width 51 height 31
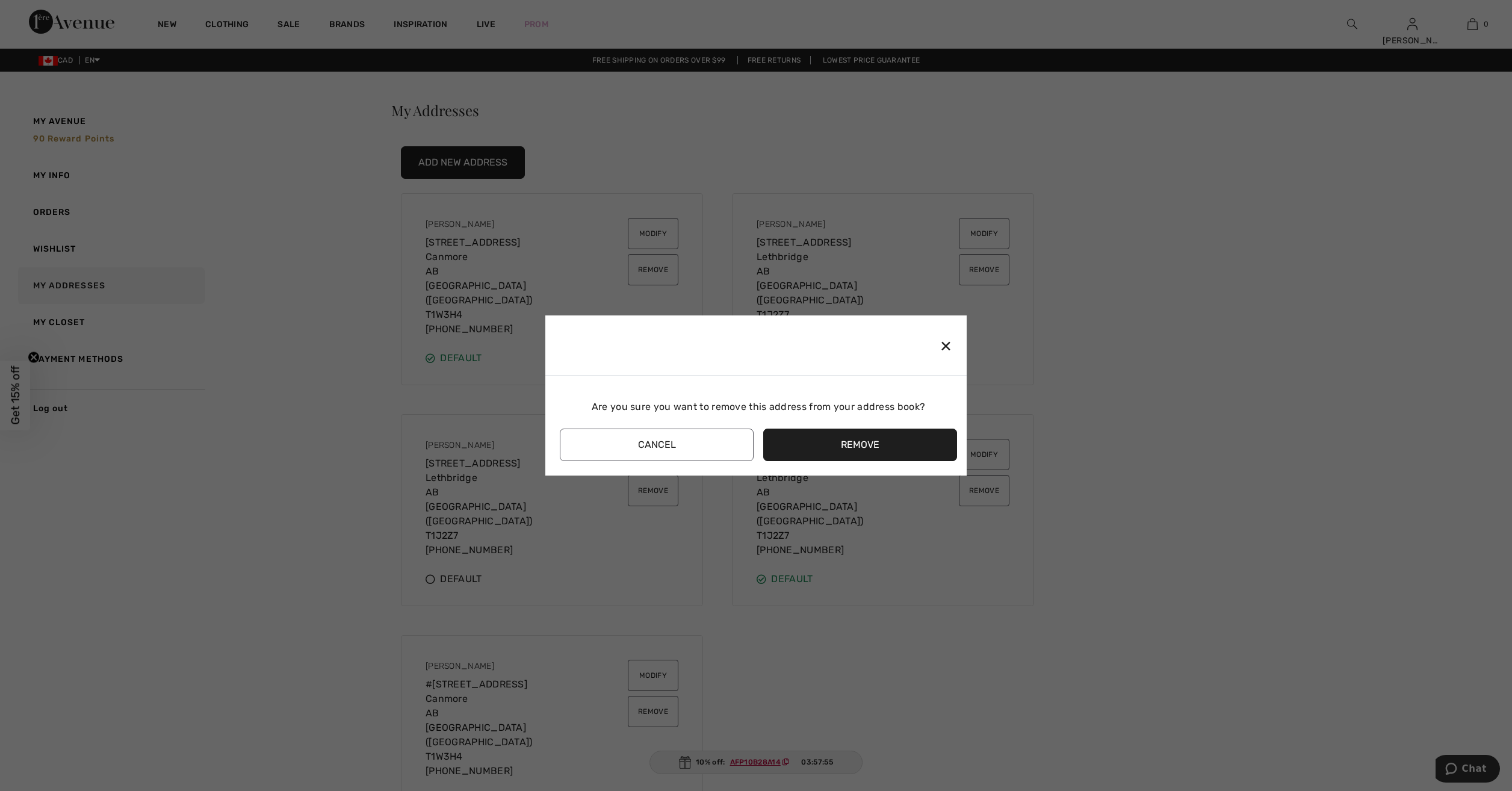
click at [849, 453] on button "Remove" at bounding box center [860, 445] width 194 height 32
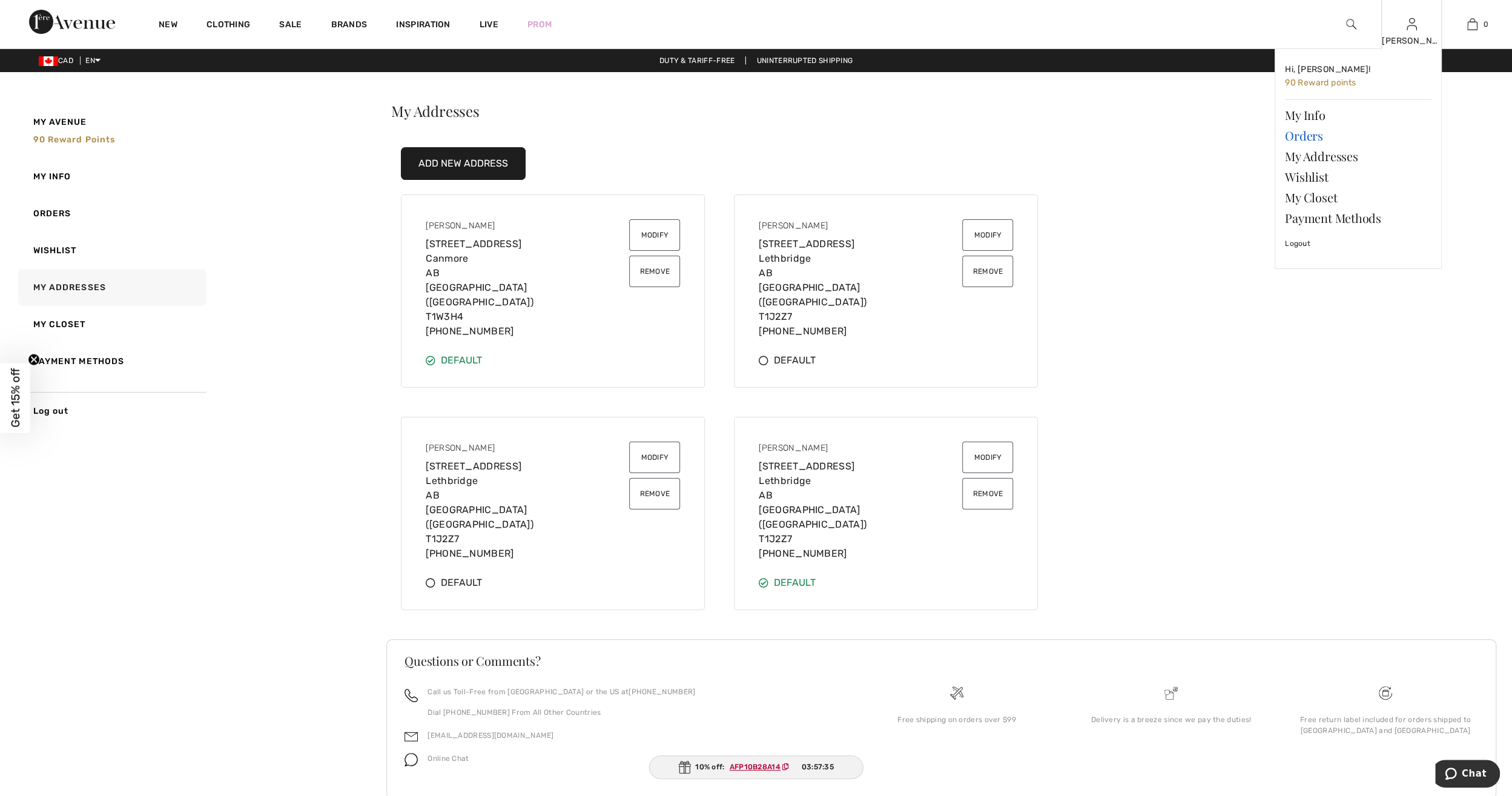
click at [1298, 139] on link "Orders" at bounding box center [1358, 136] width 146 height 21
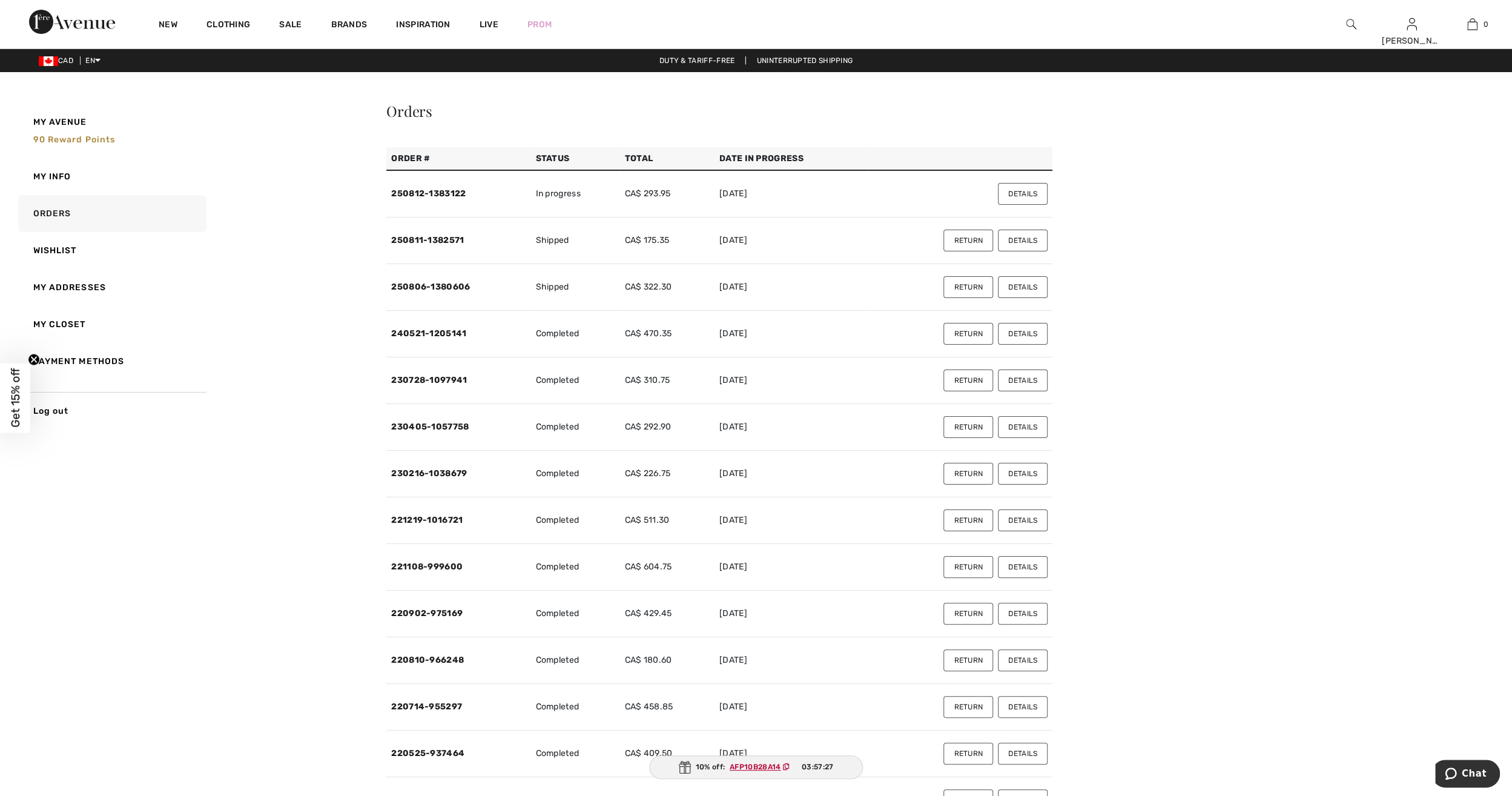
click at [1029, 194] on button "Details" at bounding box center [1022, 194] width 50 height 22
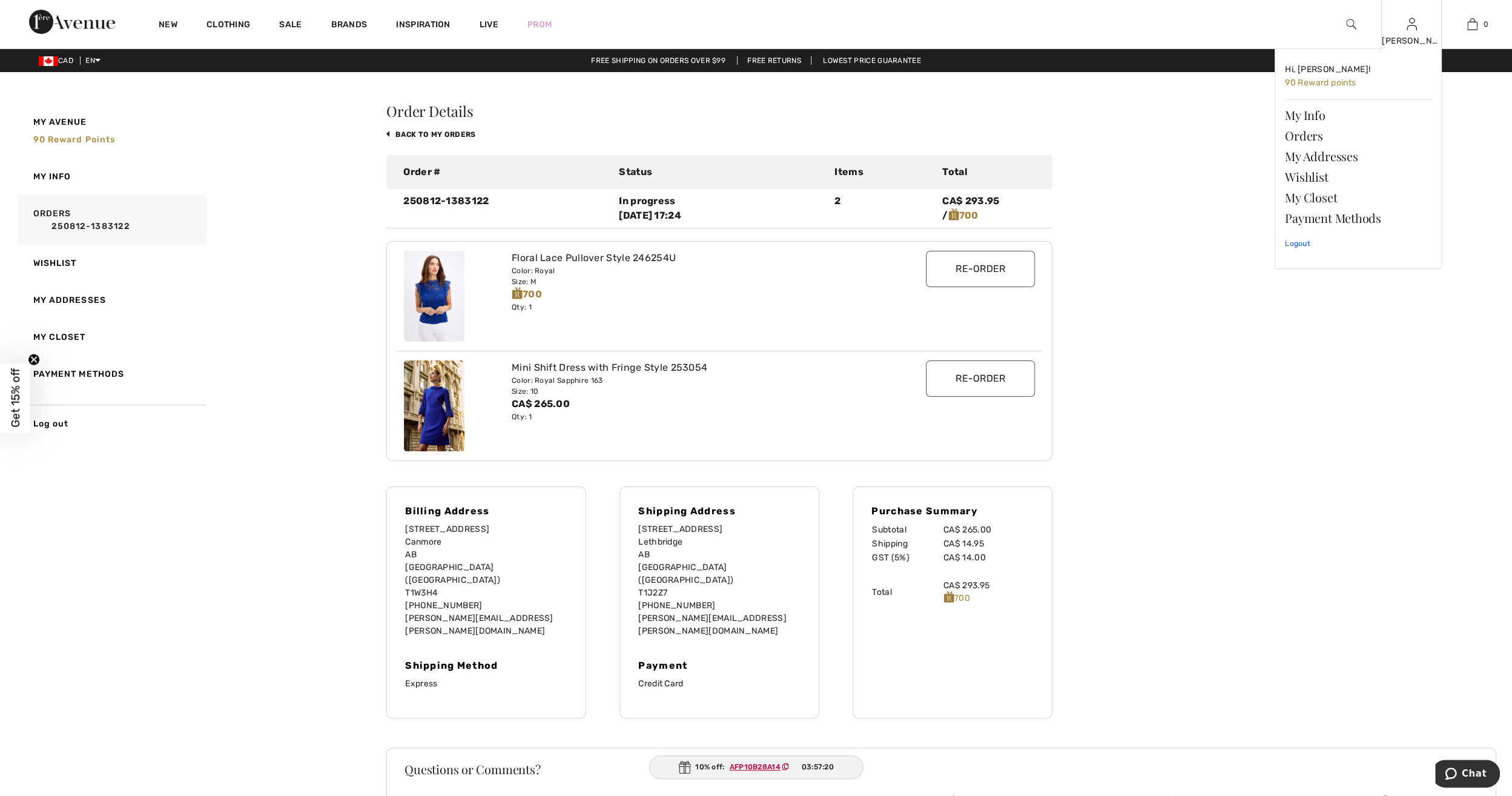
click at [1297, 240] on link "Logout" at bounding box center [1358, 244] width 146 height 30
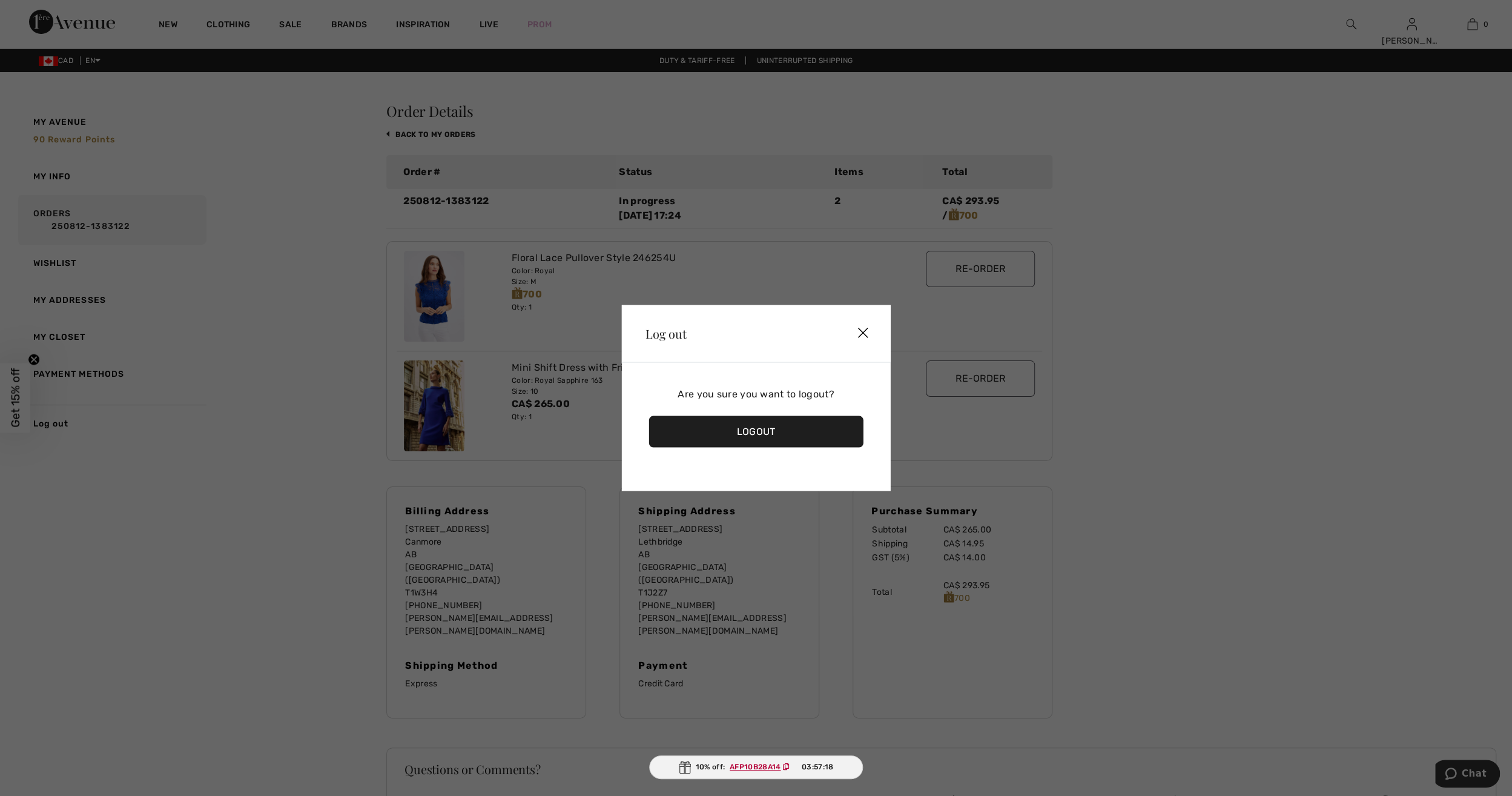
click at [819, 432] on div "Logout" at bounding box center [756, 432] width 215 height 31
